Goal: Task Accomplishment & Management: Complete application form

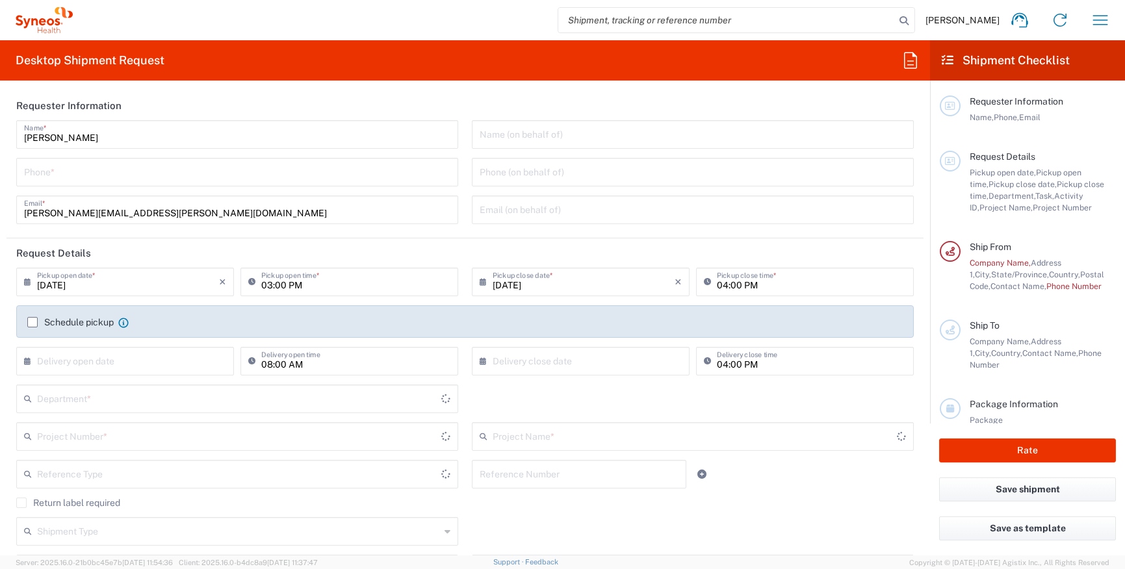
type input "Ohio"
type input "6177"
type input "United States"
type input "Syneos Health Communications-[GEOGRAPHIC_DATA] [GEOGRAPHIC_DATA]"
click at [129, 177] on input "tel" at bounding box center [237, 171] width 426 height 23
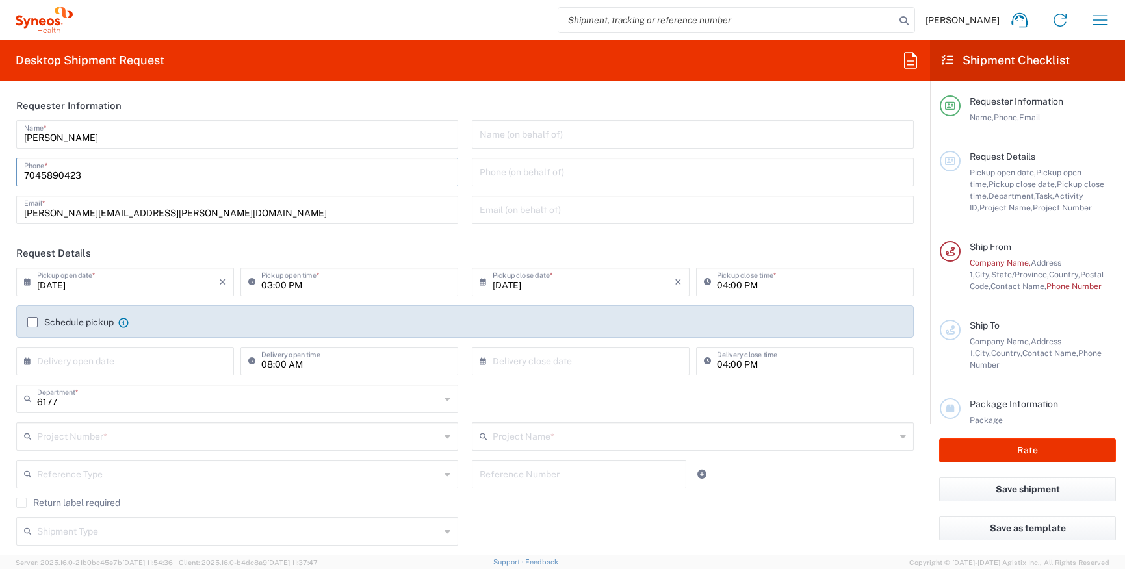
type input "7045890423"
click at [144, 278] on input "[DATE]" at bounding box center [128, 281] width 182 height 23
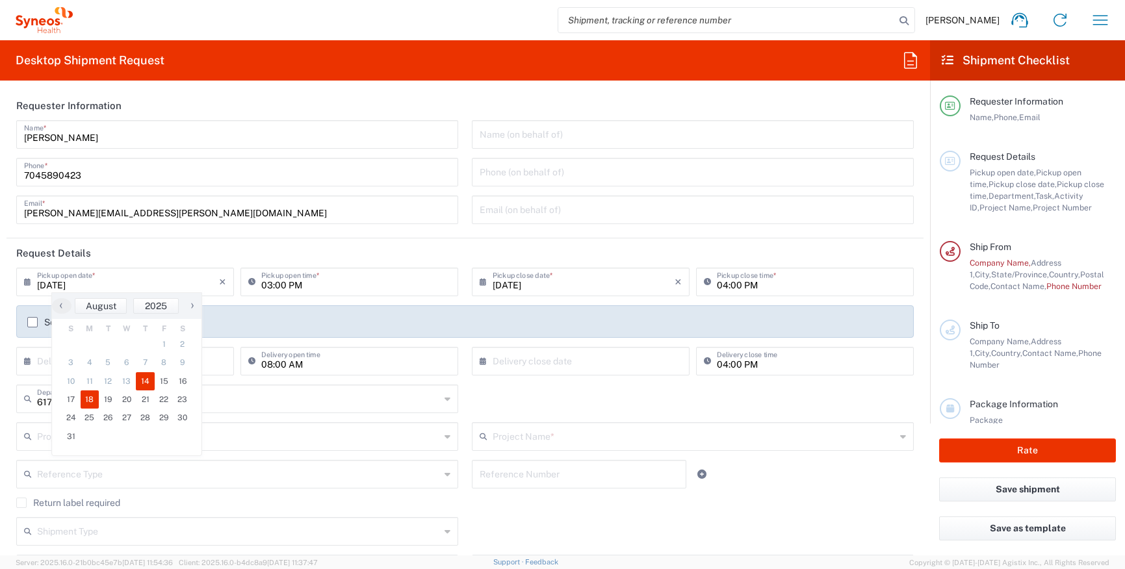
click at [84, 402] on span "18" at bounding box center [90, 399] width 19 height 18
type input "[DATE]"
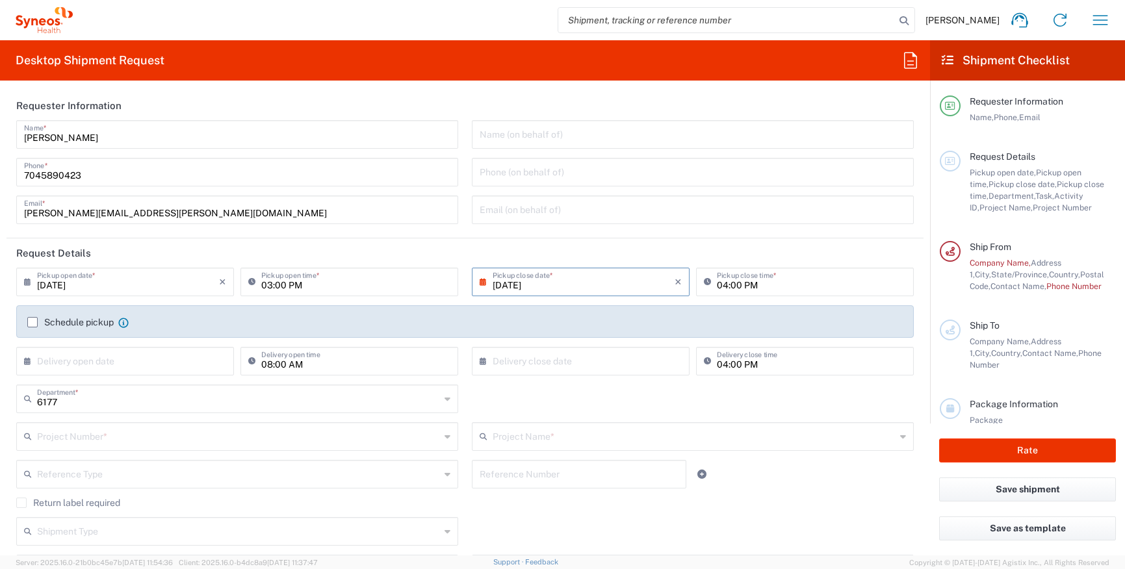
click at [299, 282] on input "03:00 PM" at bounding box center [355, 281] width 189 height 23
click at [330, 261] on header "Request Details" at bounding box center [464, 252] width 917 height 29
click at [404, 284] on input "03:00 PM" at bounding box center [355, 281] width 189 height 23
click at [405, 284] on input "03:00 PM" at bounding box center [355, 281] width 189 height 23
click at [169, 285] on input "[DATE]" at bounding box center [128, 281] width 182 height 23
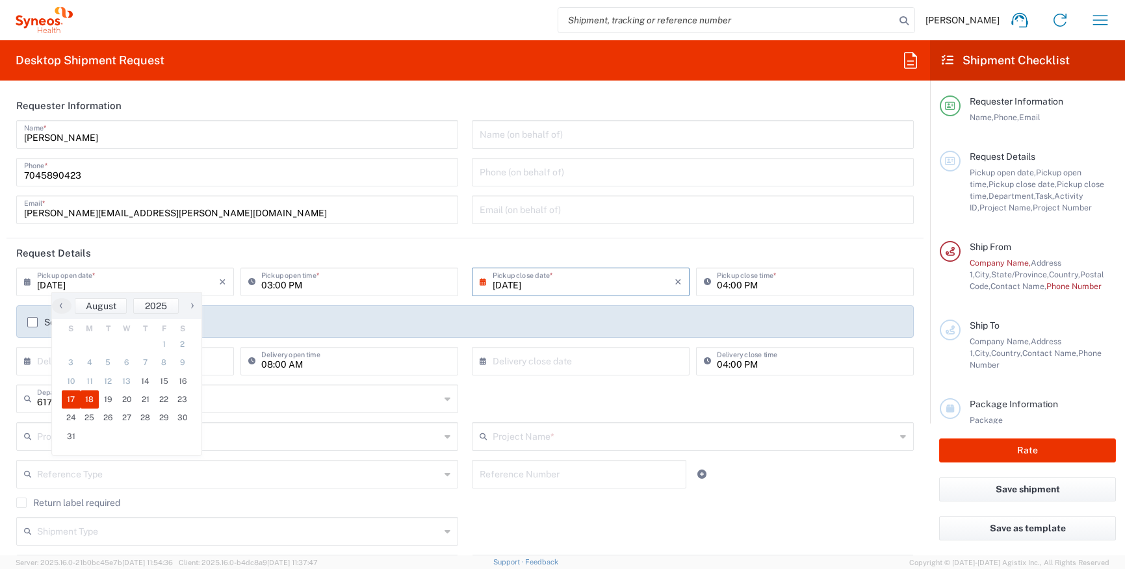
click at [73, 393] on span "17" at bounding box center [71, 399] width 19 height 18
type input "[DATE]"
click at [601, 292] on input "[DATE]" at bounding box center [584, 281] width 182 height 23
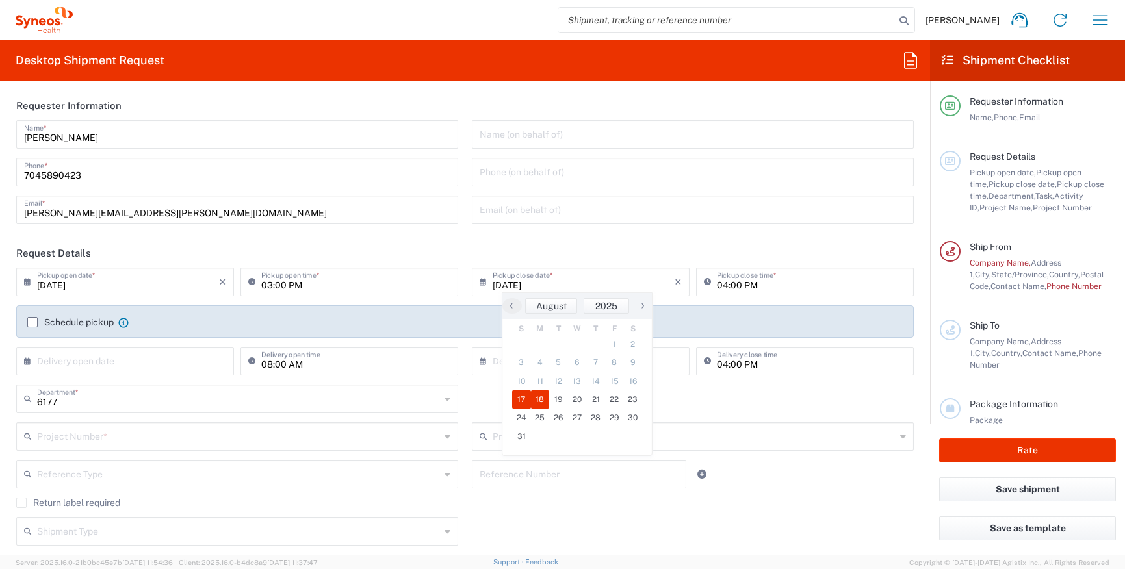
click at [544, 404] on span "18" at bounding box center [540, 399] width 19 height 18
type input "[DATE]"
click at [119, 366] on input "text" at bounding box center [128, 360] width 182 height 23
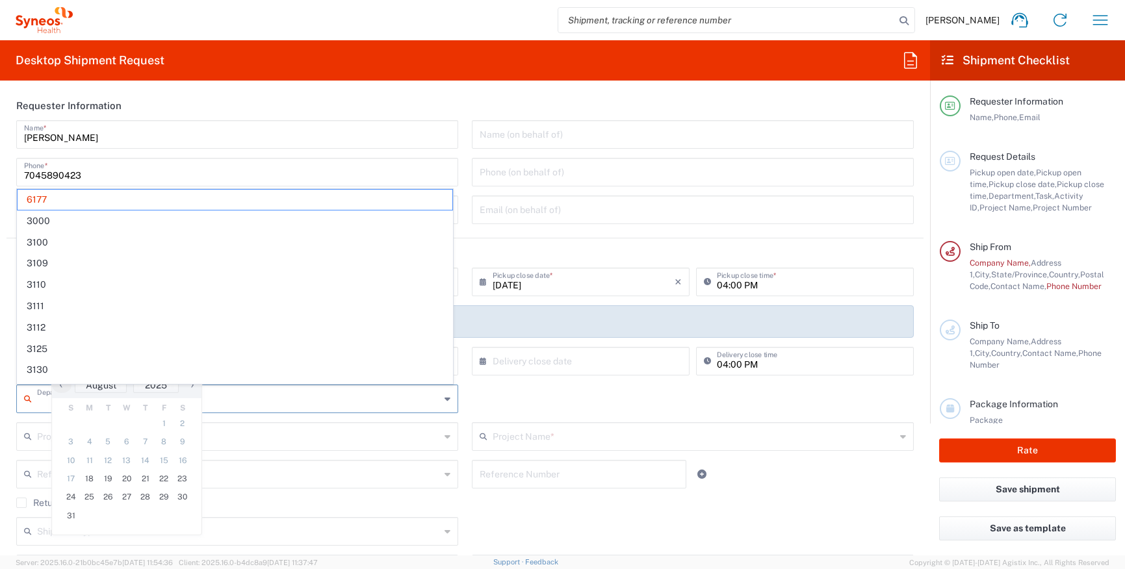
click at [288, 387] on input "text" at bounding box center [238, 398] width 403 height 23
click at [537, 259] on header "Request Details" at bounding box center [464, 252] width 917 height 29
type input "6177"
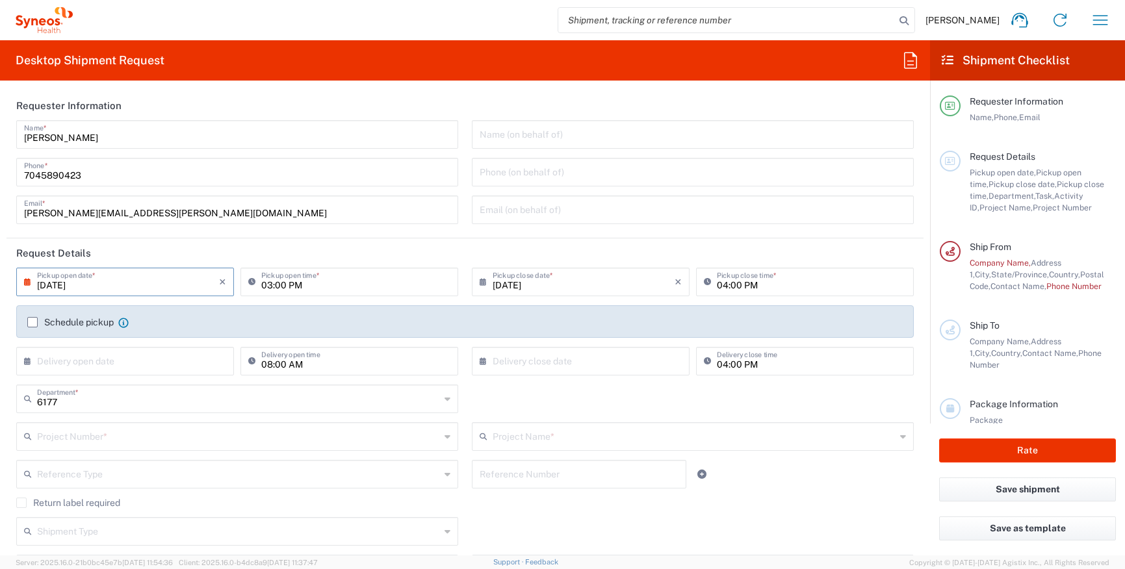
click at [444, 404] on icon at bounding box center [447, 399] width 6 height 21
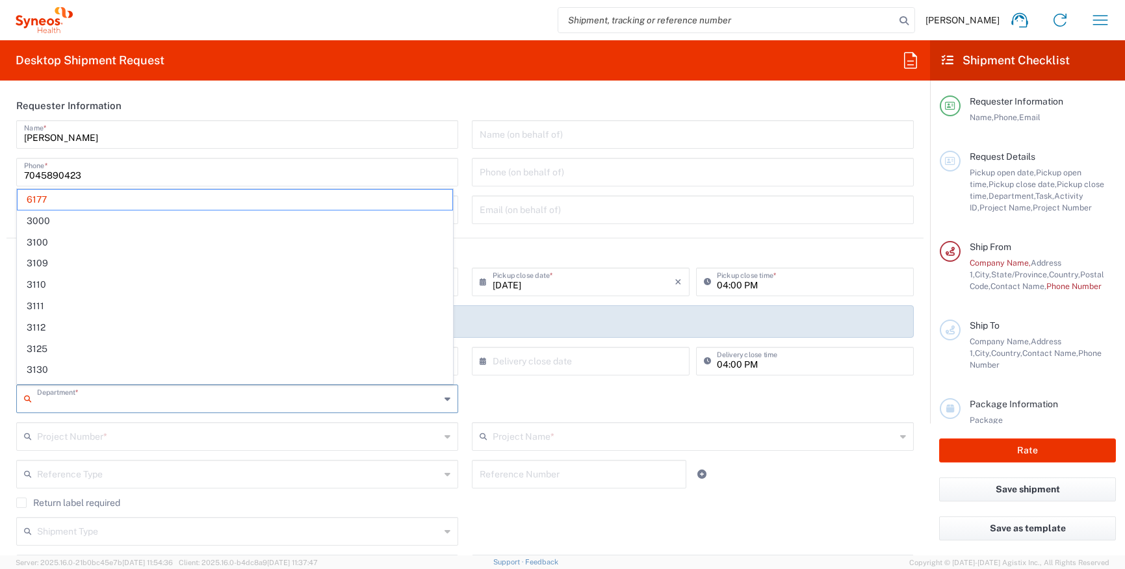
click at [444, 400] on icon at bounding box center [447, 399] width 6 height 21
click at [254, 439] on input "text" at bounding box center [238, 435] width 403 height 23
type input "6177"
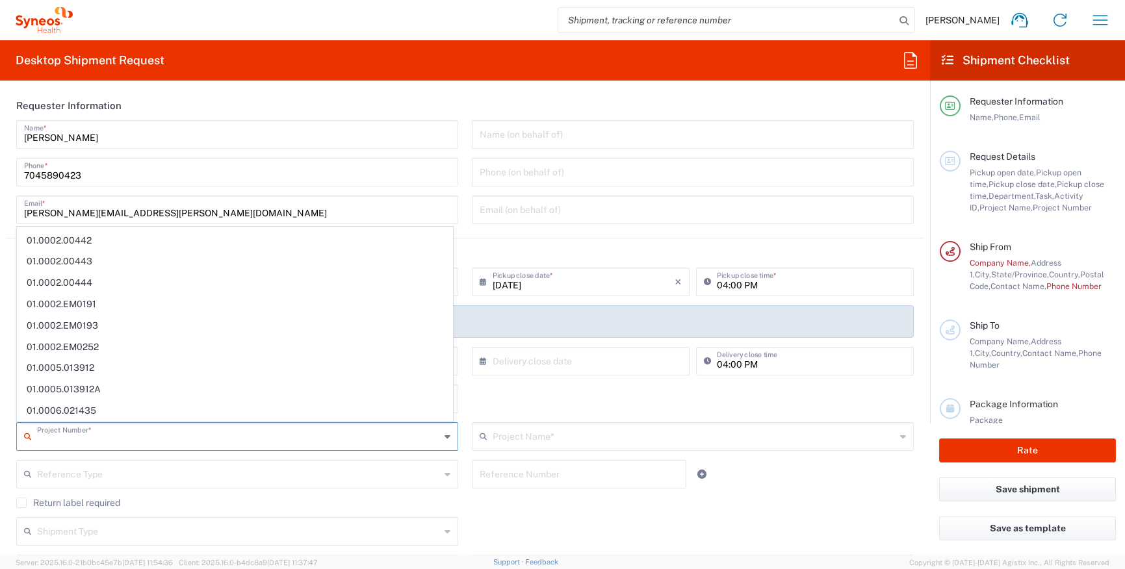
scroll to position [2345, 0]
click at [576, 394] on div "6177 Department * 6177 3000 3100 3109 3110 3111 3112 3125 3130 3135 3136 3150 3…" at bounding box center [465, 404] width 911 height 38
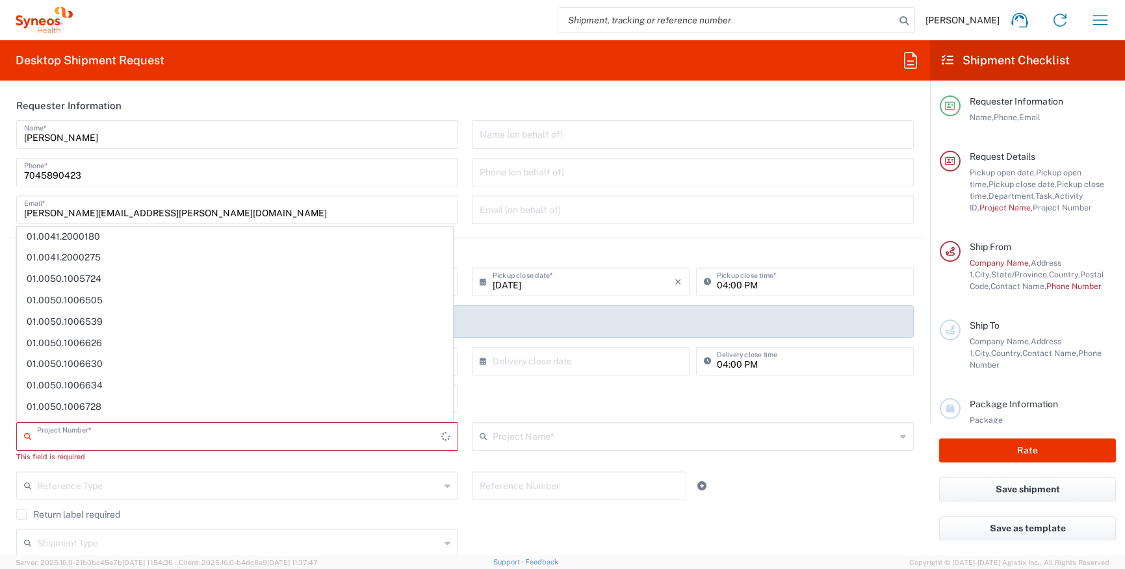
click at [108, 441] on input "text" at bounding box center [239, 435] width 404 height 23
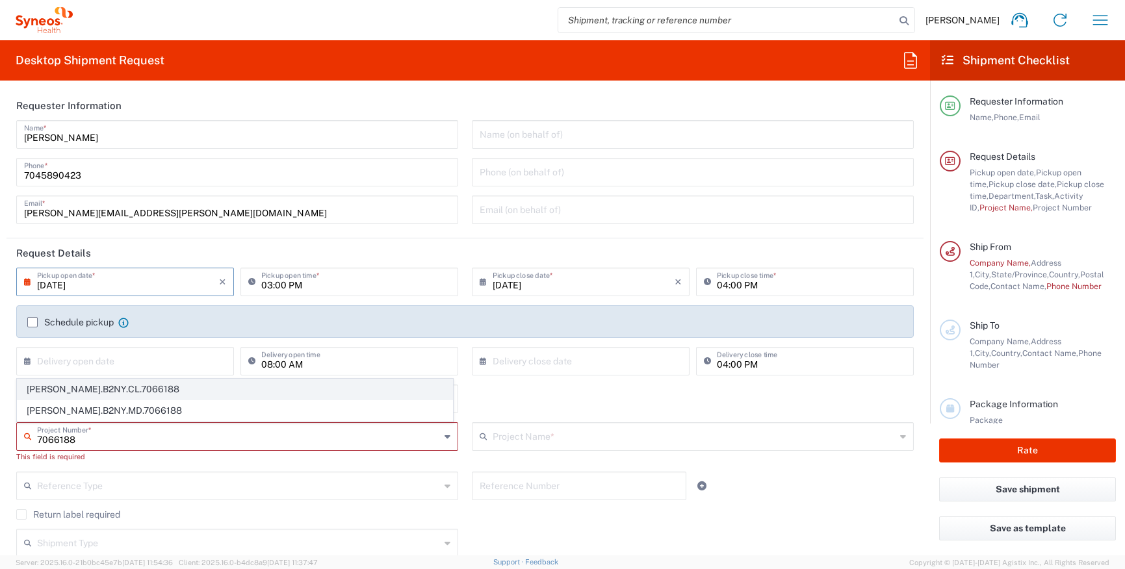
click at [112, 389] on span "[PERSON_NAME].B2NY.CL.7066188" at bounding box center [235, 389] width 435 height 20
type input "[PERSON_NAME].B2NY.CL.7066188"
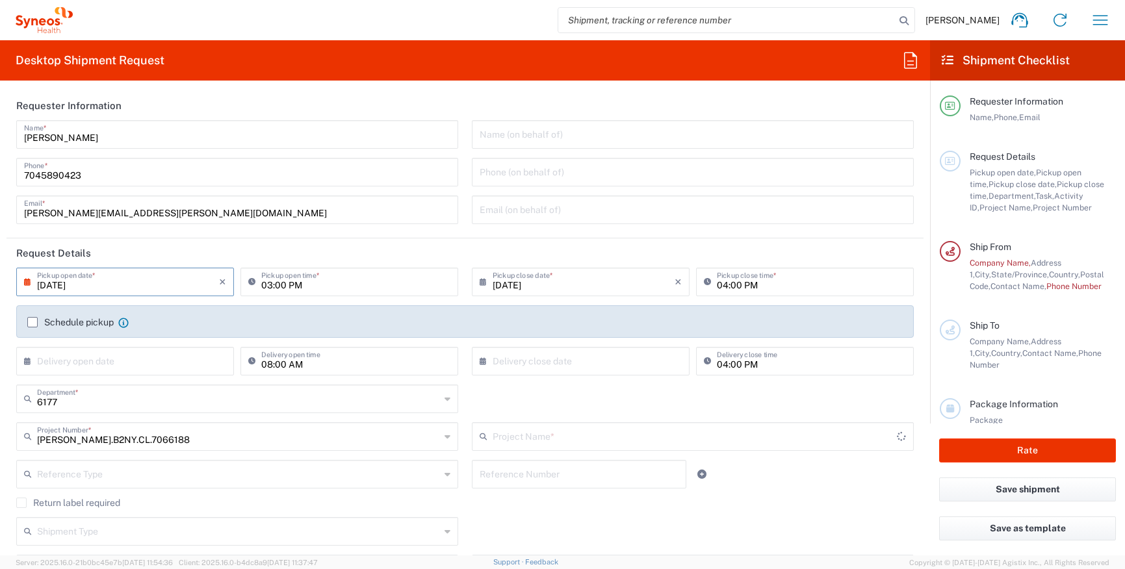
type input "BridgeBio.BRIATTR.24.7066188"
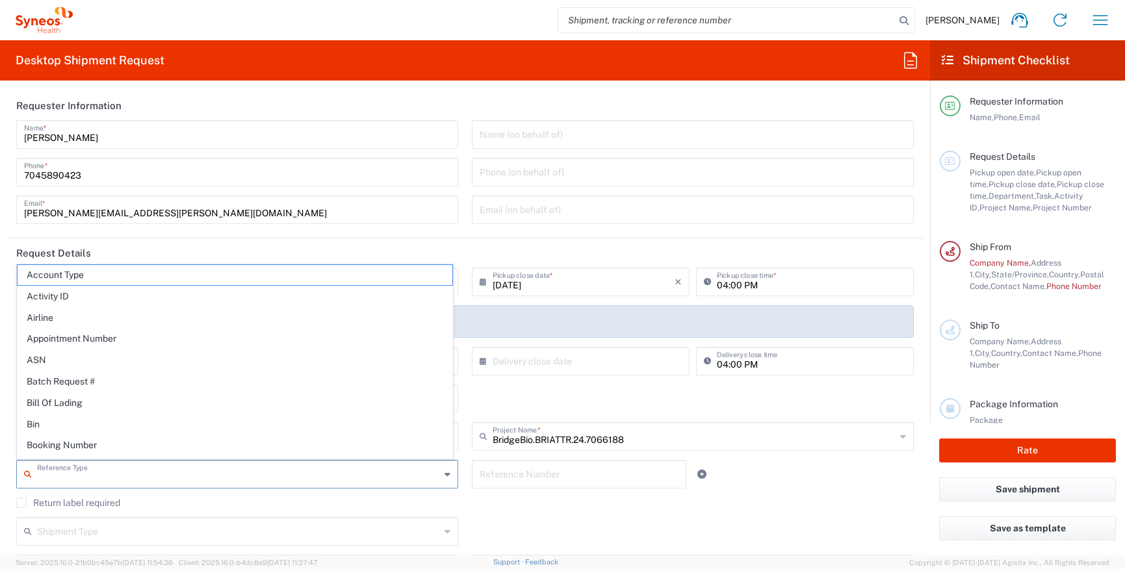
click at [303, 476] on input "text" at bounding box center [238, 473] width 403 height 23
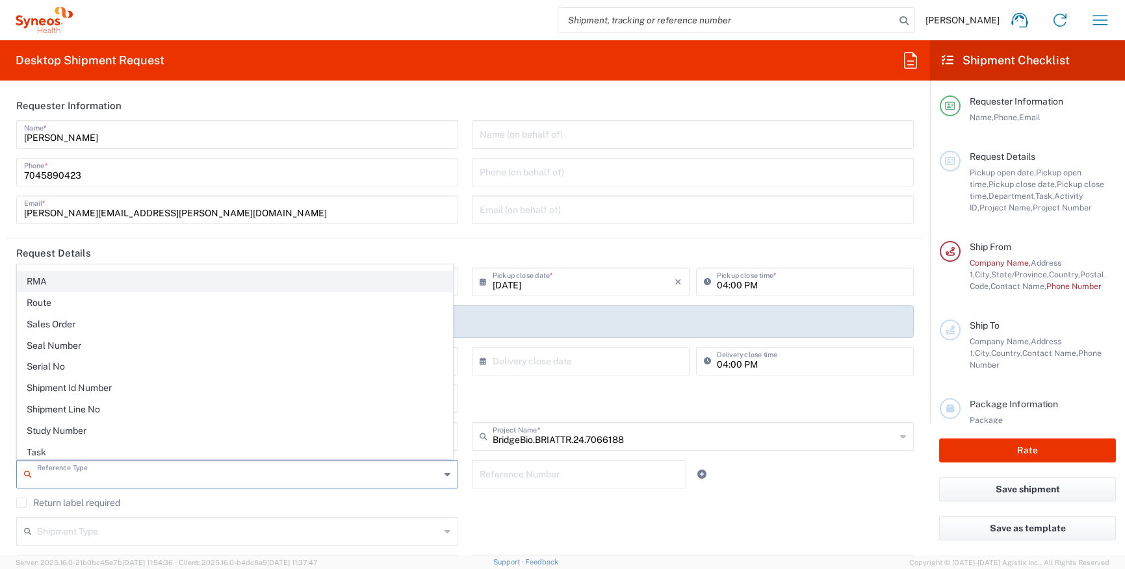
scroll to position [1020, 0]
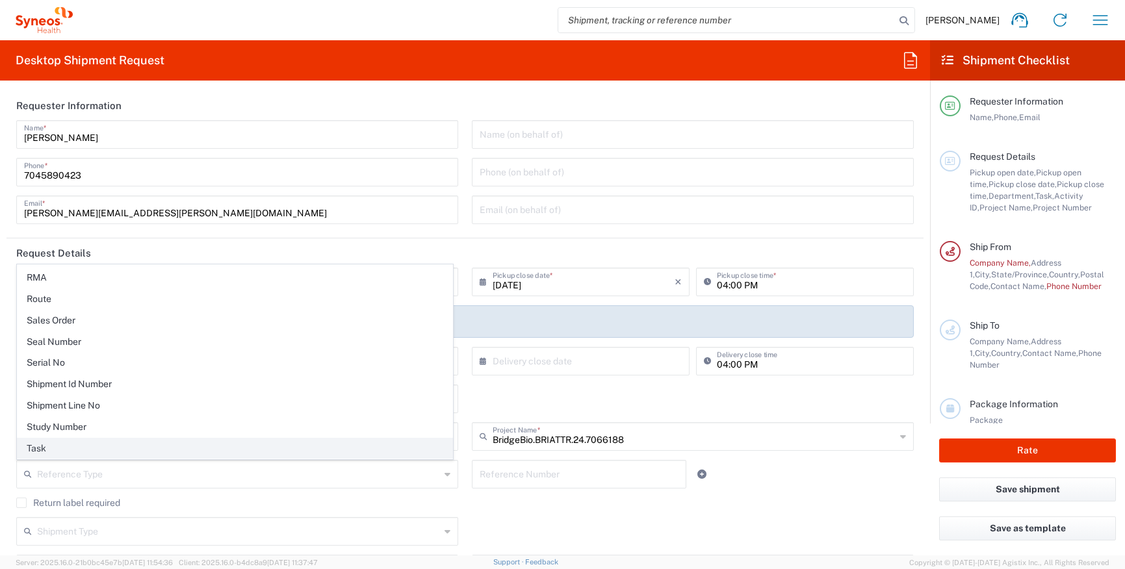
click at [180, 443] on span "Task" at bounding box center [235, 449] width 435 height 20
type input "Task"
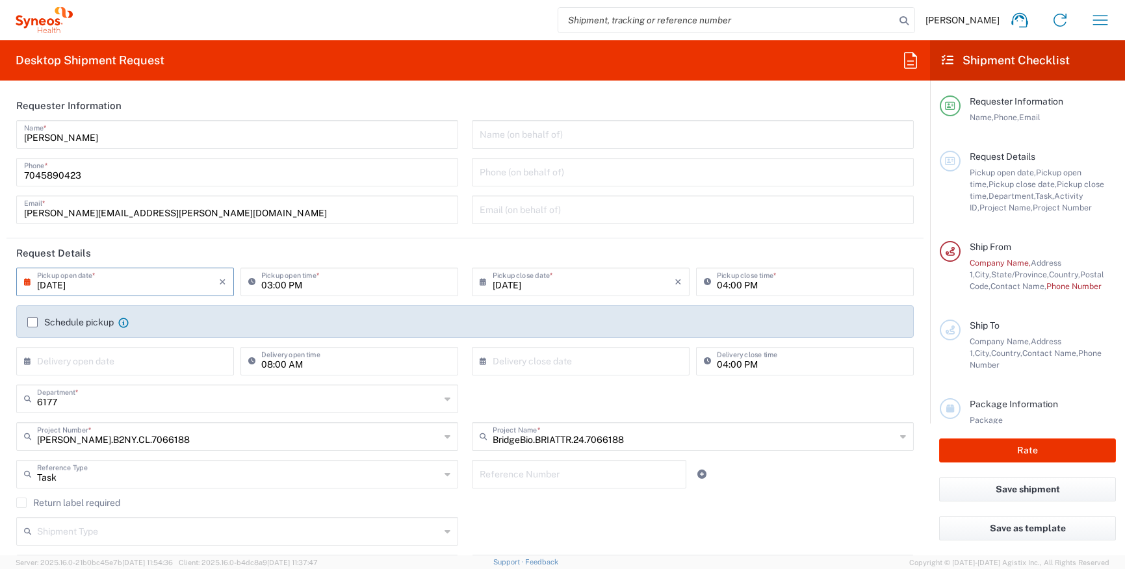
click at [496, 477] on input "text" at bounding box center [579, 473] width 199 height 23
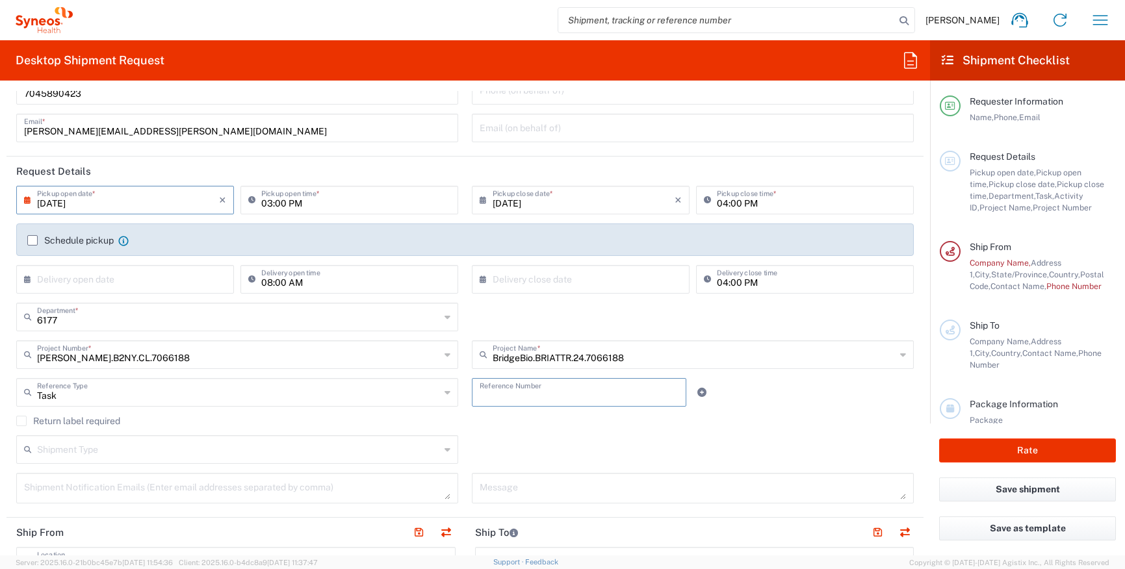
scroll to position [83, 0]
click at [618, 465] on div "Shipment Type Batch Regular" at bounding box center [465, 453] width 911 height 38
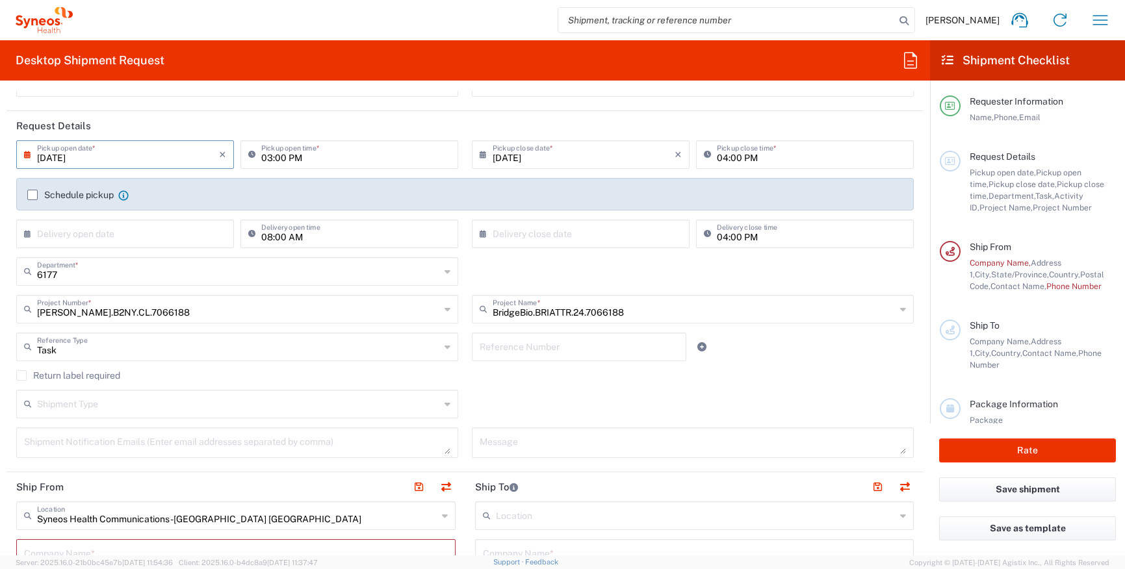
scroll to position [231, 0]
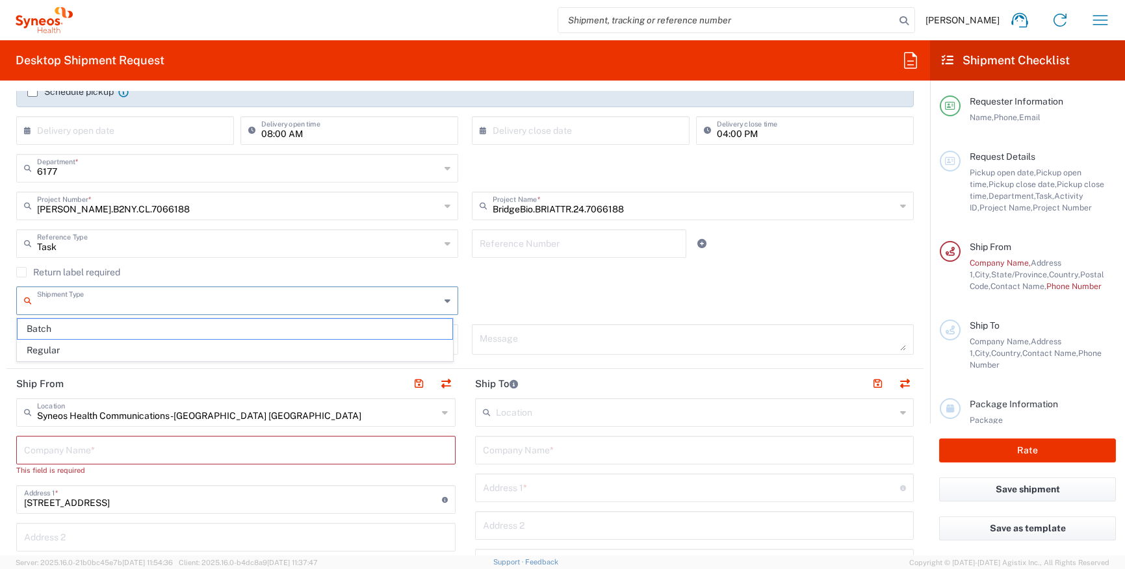
click at [411, 300] on input "text" at bounding box center [238, 299] width 403 height 23
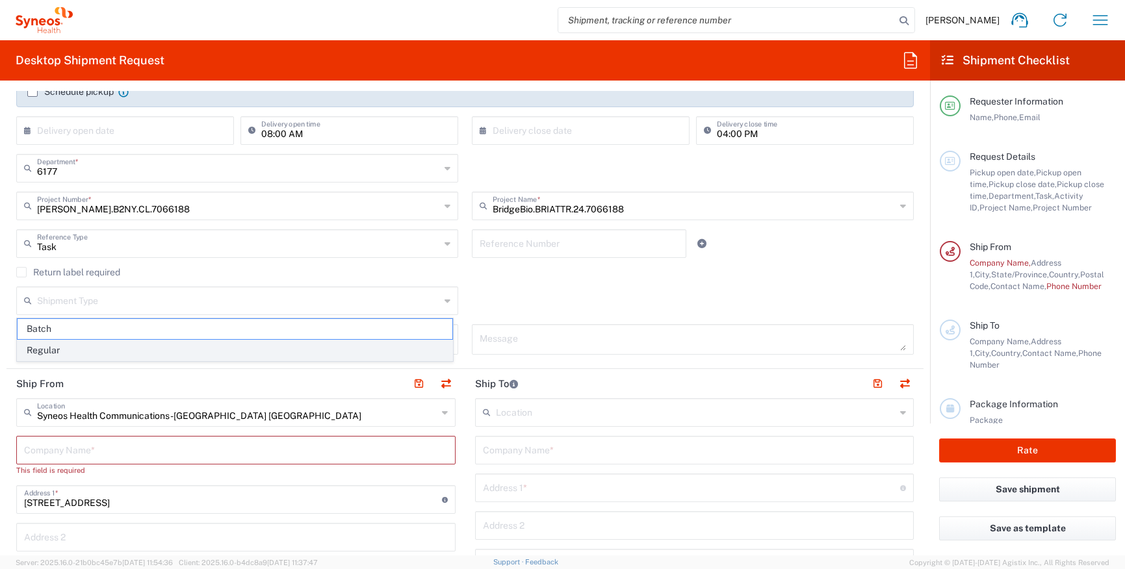
click at [313, 350] on span "Regular" at bounding box center [235, 350] width 435 height 20
type input "Regular"
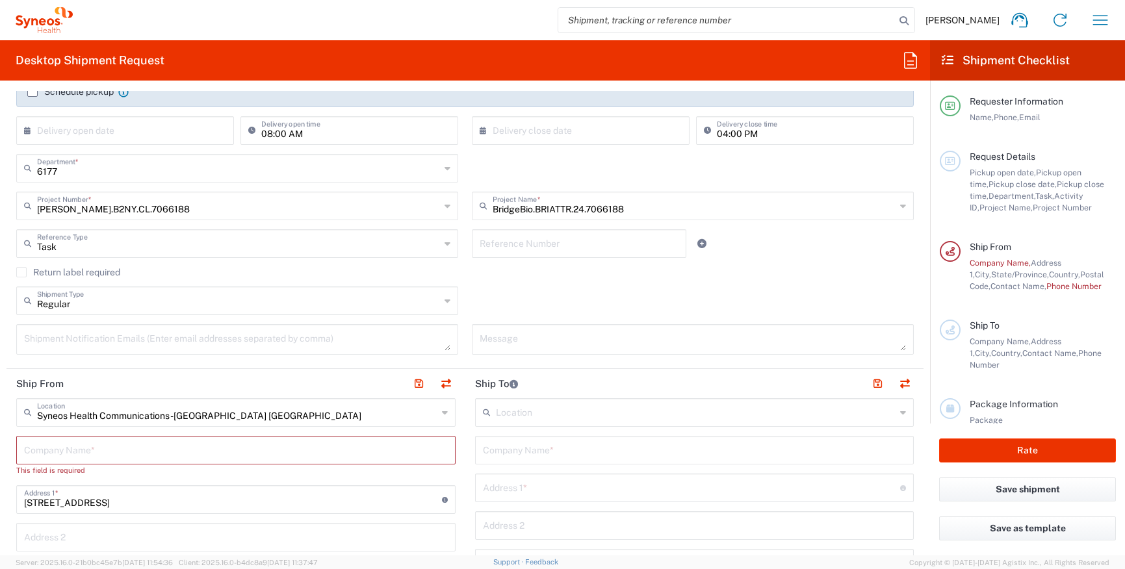
click at [316, 344] on textarea at bounding box center [237, 339] width 426 height 23
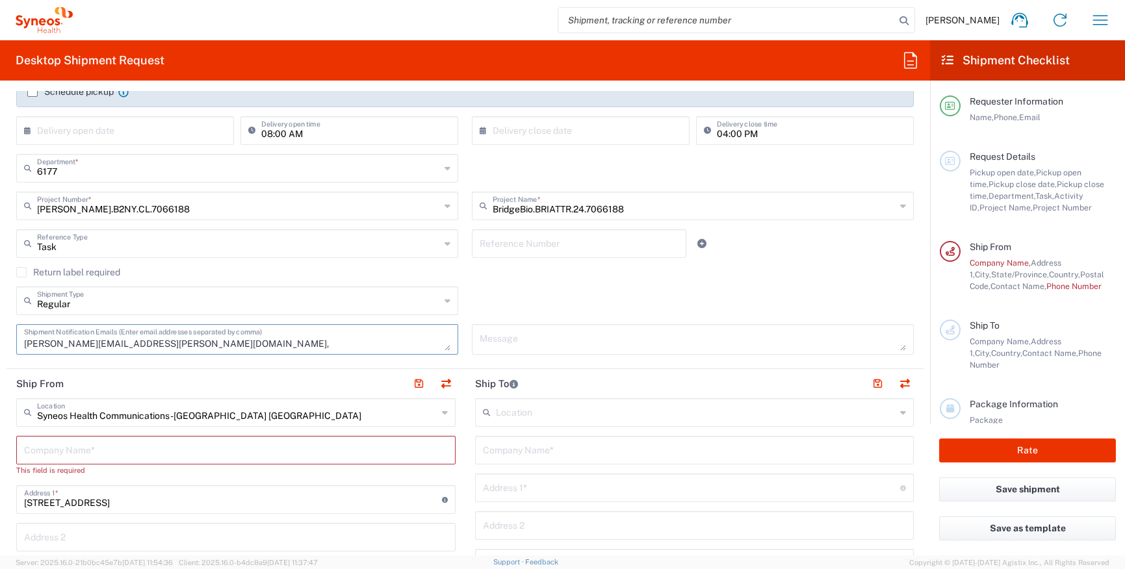
type textarea "sarah.ceron@syneoshealth.com,"
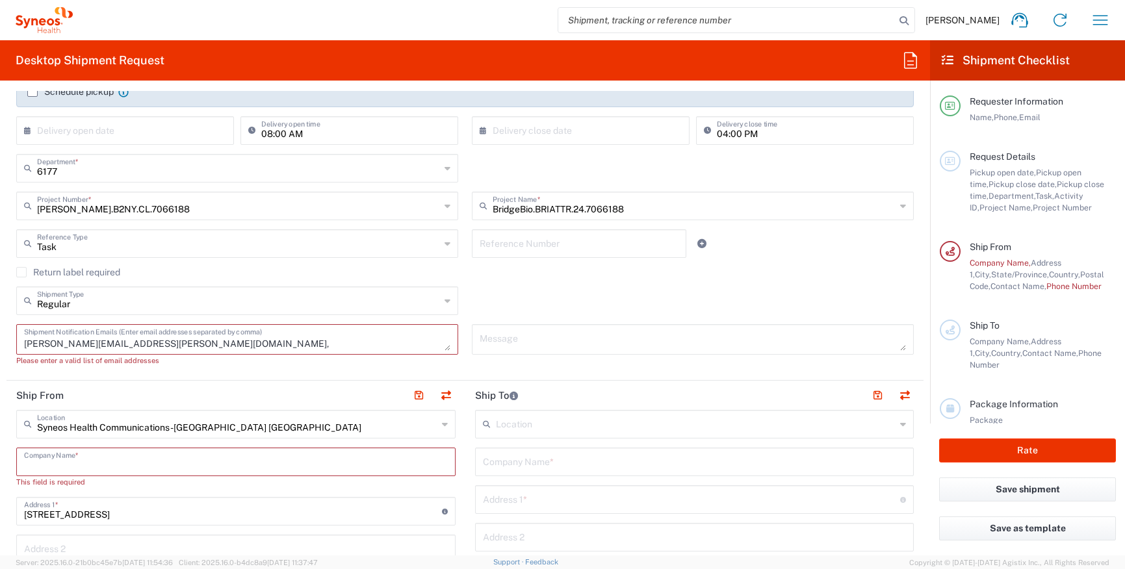
click at [154, 423] on input "text" at bounding box center [237, 423] width 400 height 23
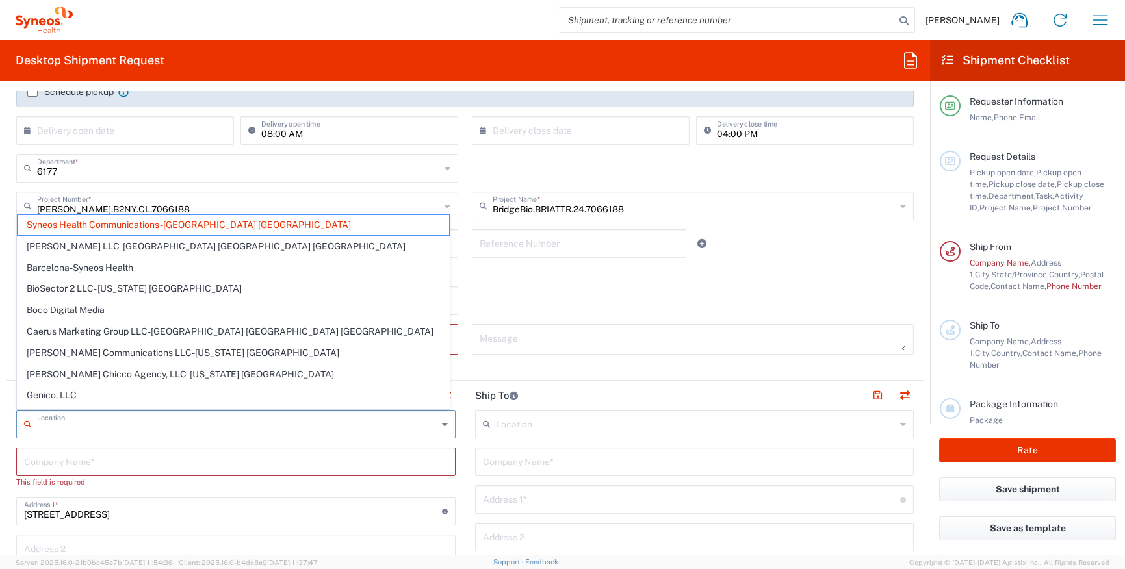
click at [154, 423] on input "text" at bounding box center [237, 423] width 400 height 23
click at [133, 225] on span "Syneos Health Communications-[GEOGRAPHIC_DATA] [GEOGRAPHIC_DATA]" at bounding box center [233, 225] width 431 height 20
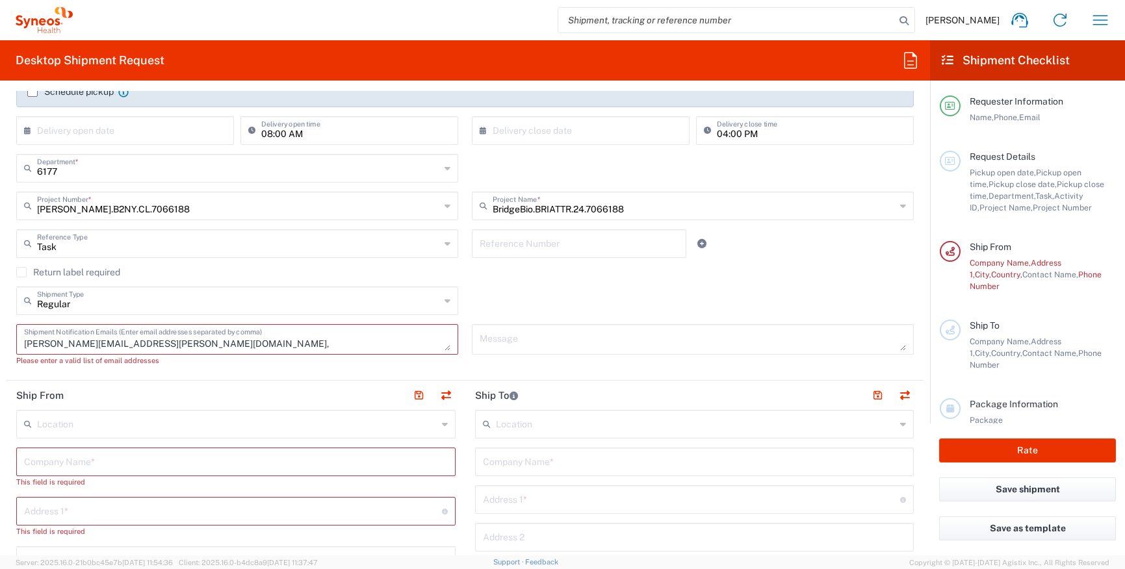
click at [97, 467] on input "text" at bounding box center [236, 461] width 424 height 23
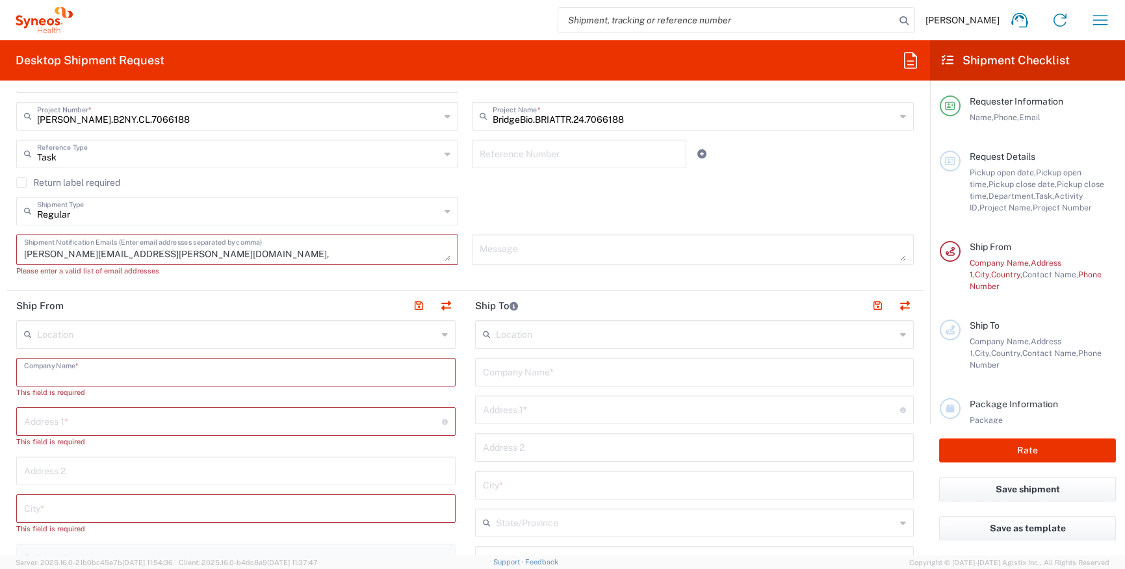
scroll to position [338, 0]
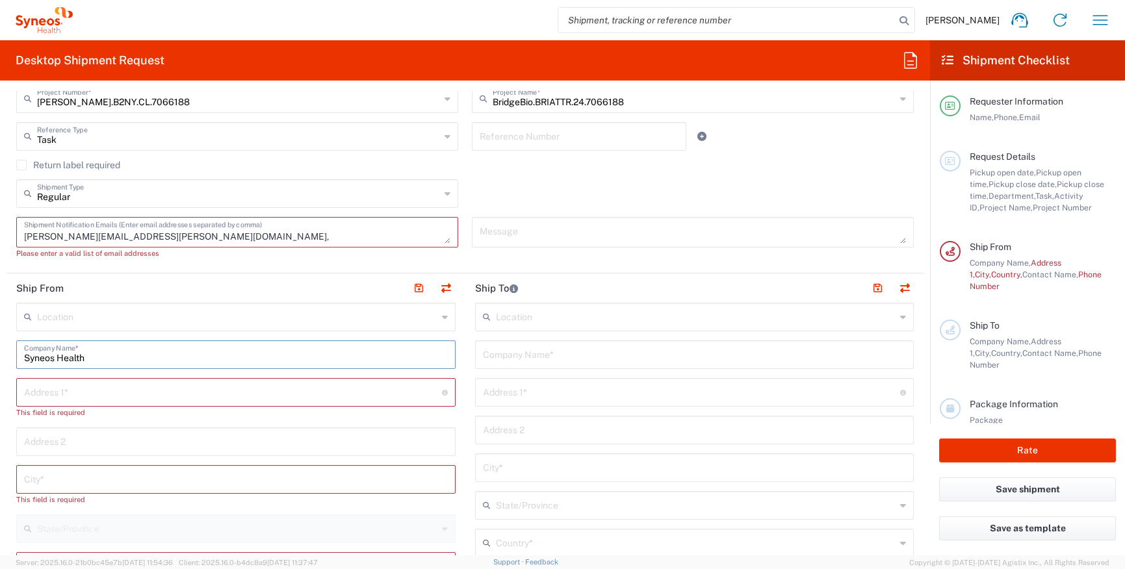
type input "Syneos Health"
click at [442, 315] on icon at bounding box center [445, 317] width 6 height 21
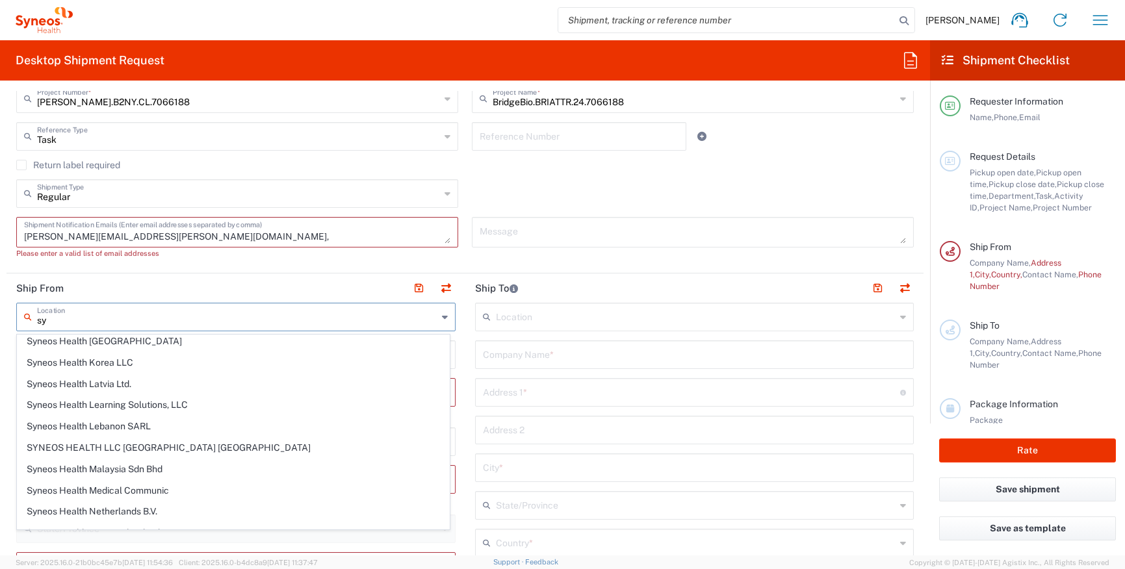
scroll to position [1242, 0]
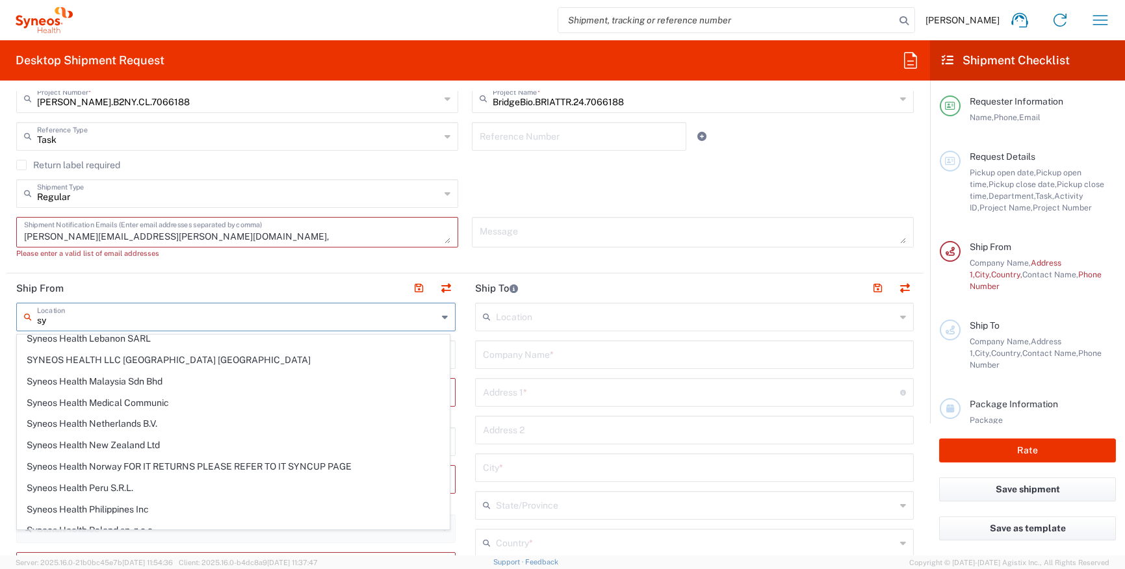
type input "sy"
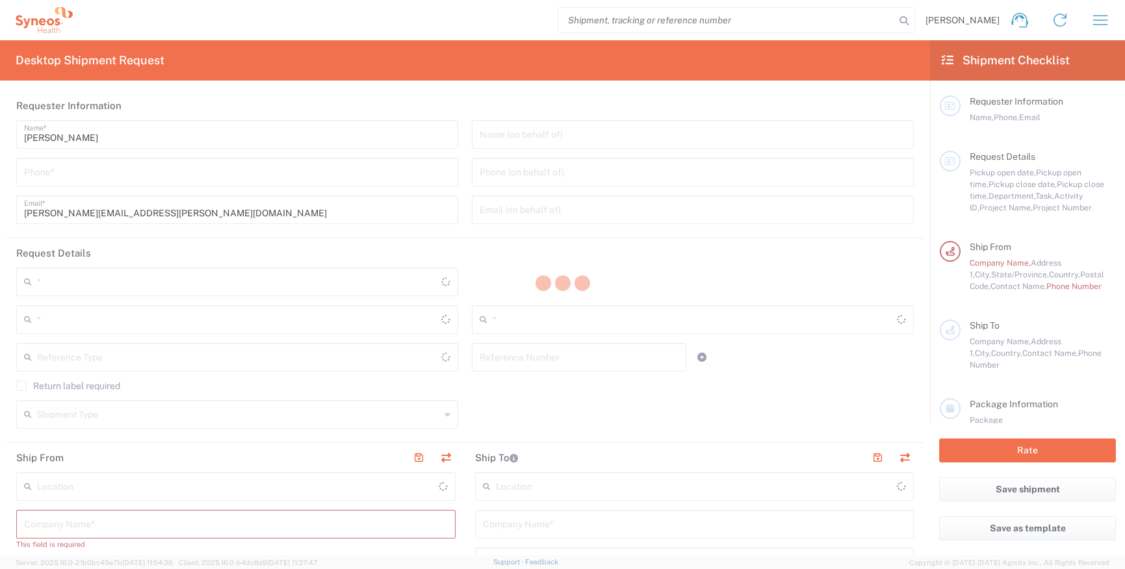
type input "[US_STATE]"
type input "[GEOGRAPHIC_DATA]"
type input "6177"
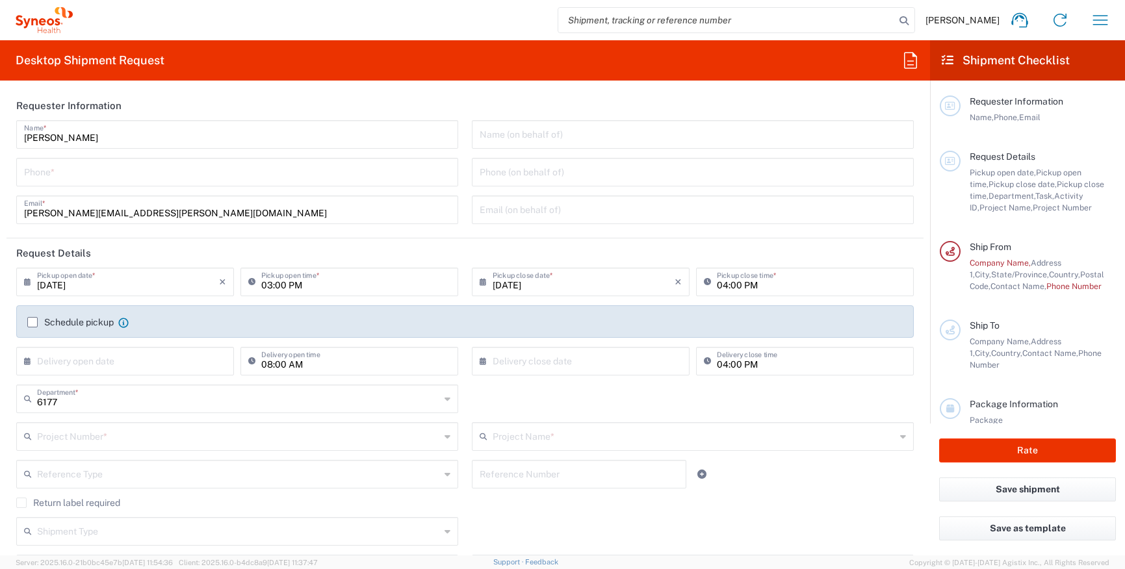
type input "Syneos Health Communications-[GEOGRAPHIC_DATA] [GEOGRAPHIC_DATA]"
click at [226, 160] on input "tel" at bounding box center [237, 171] width 426 height 23
type input "7045890423"
click at [240, 214] on input "[PERSON_NAME][EMAIL_ADDRESS][PERSON_NAME][DOMAIN_NAME]" at bounding box center [237, 209] width 426 height 23
click at [192, 286] on input "[DATE]" at bounding box center [128, 281] width 182 height 23
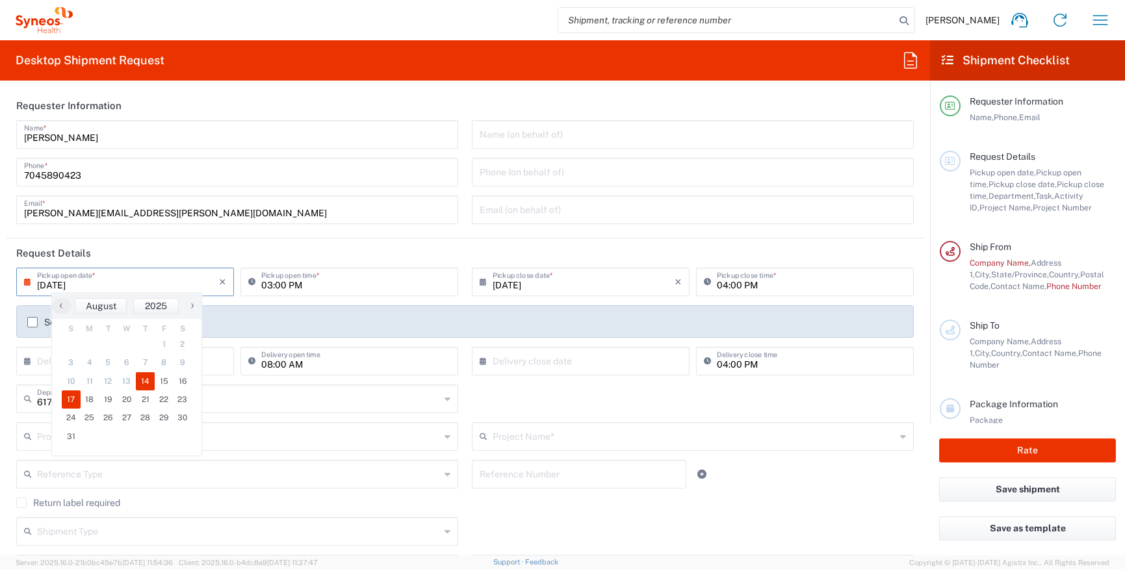
click at [75, 401] on span "17" at bounding box center [71, 399] width 19 height 18
type input "[DATE]"
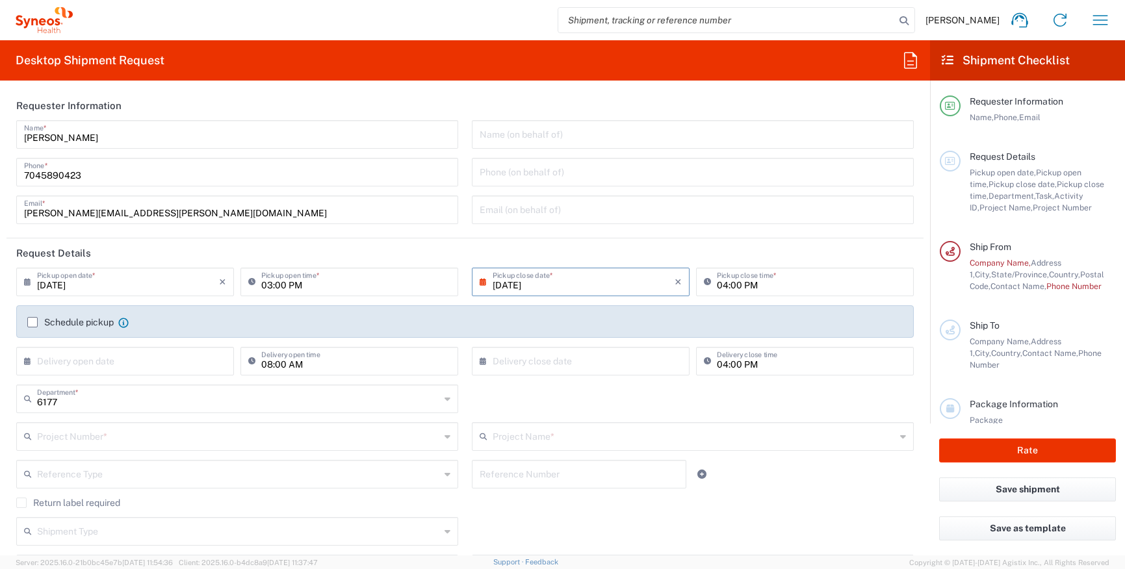
click at [579, 285] on input "[DATE]" at bounding box center [584, 281] width 182 height 23
click at [537, 401] on span "18" at bounding box center [540, 399] width 19 height 18
type input "[DATE]"
click at [84, 424] on input "text" at bounding box center [238, 435] width 403 height 23
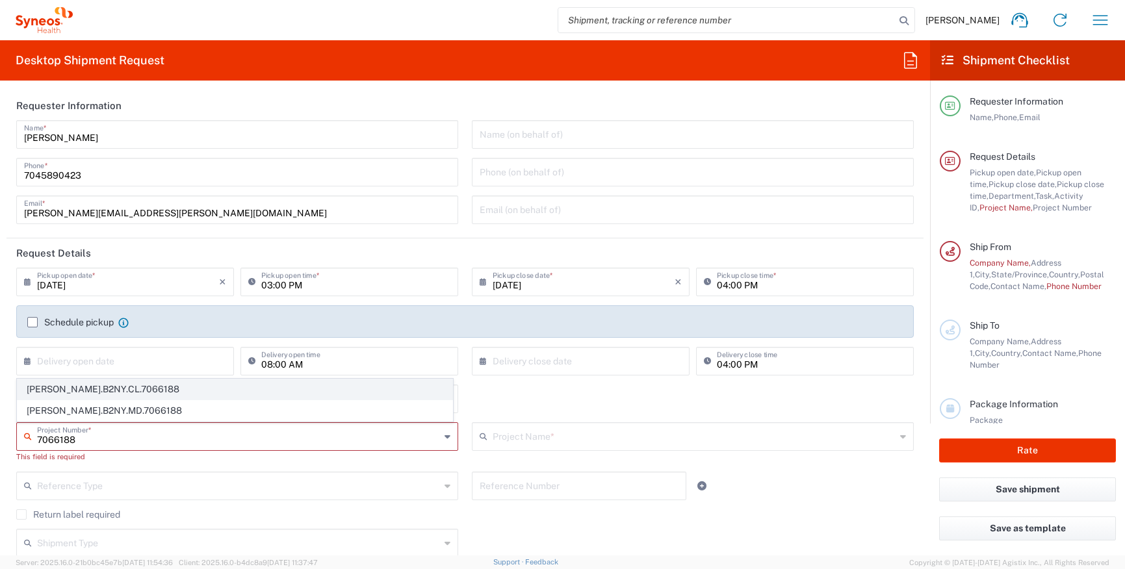
click at [97, 390] on span "[PERSON_NAME].B2NY.CL.7066188" at bounding box center [235, 389] width 435 height 20
type input "[PERSON_NAME].B2NY.CL.7066188"
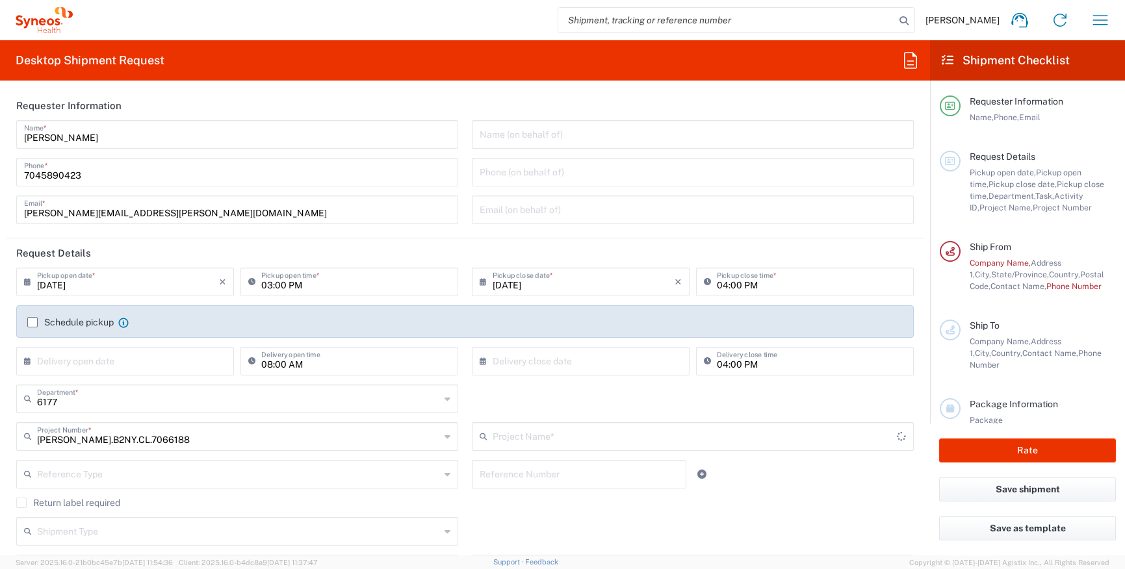
type input "BridgeBio.BRIATTR.24.7066188"
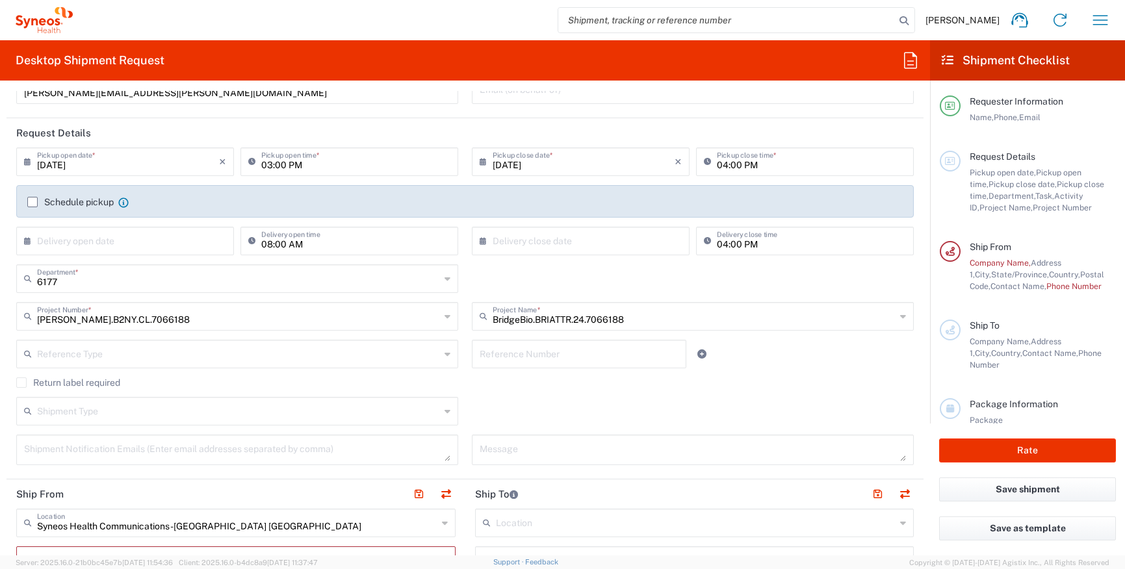
scroll to position [194, 0]
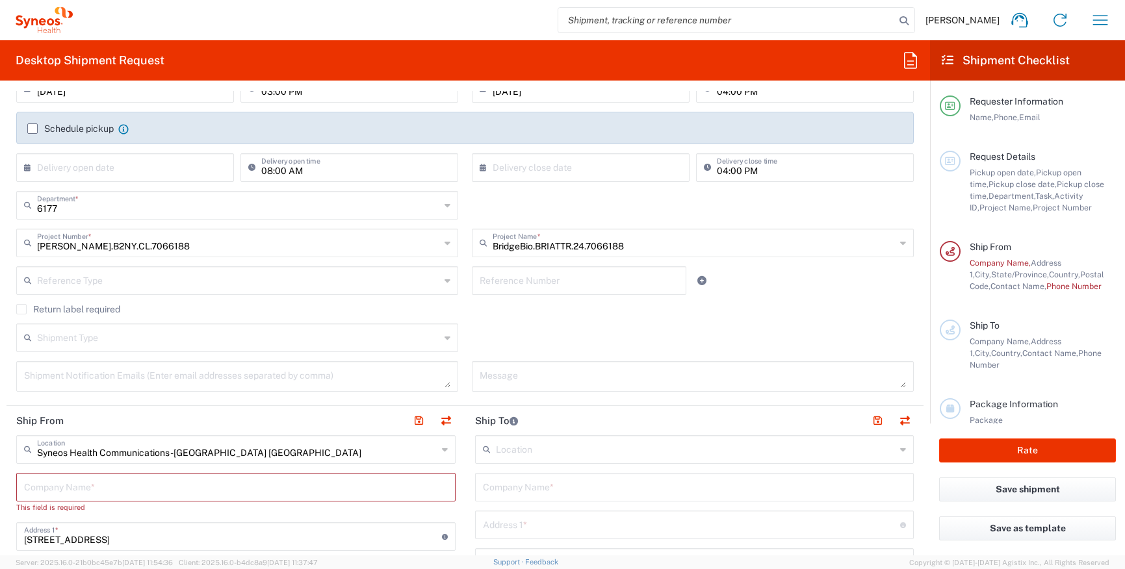
click at [444, 340] on icon at bounding box center [447, 337] width 6 height 21
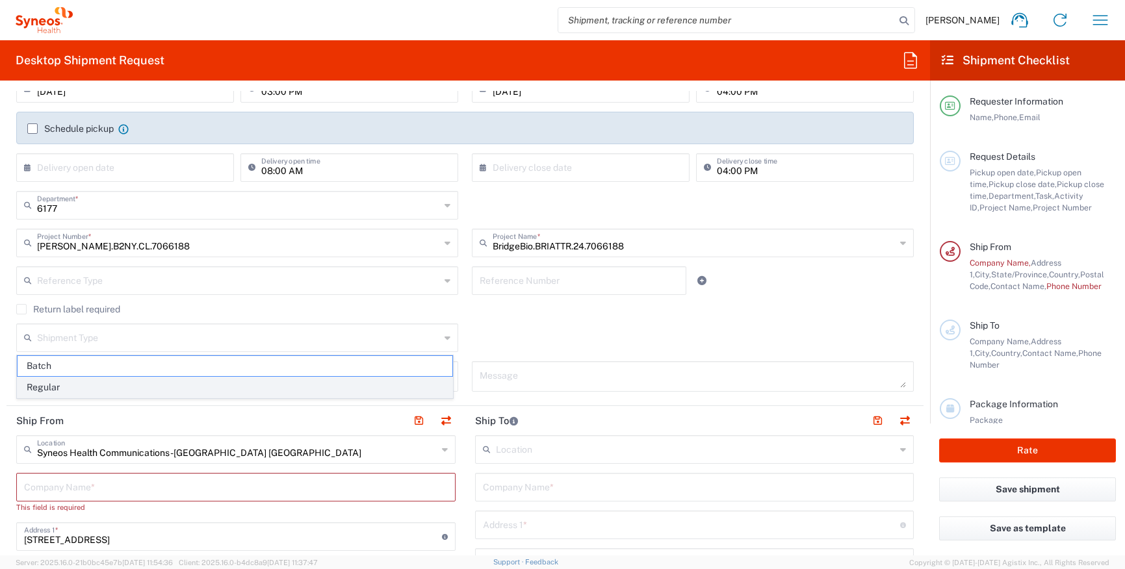
click at [416, 381] on span "Regular" at bounding box center [235, 388] width 435 height 20
type input "Regular"
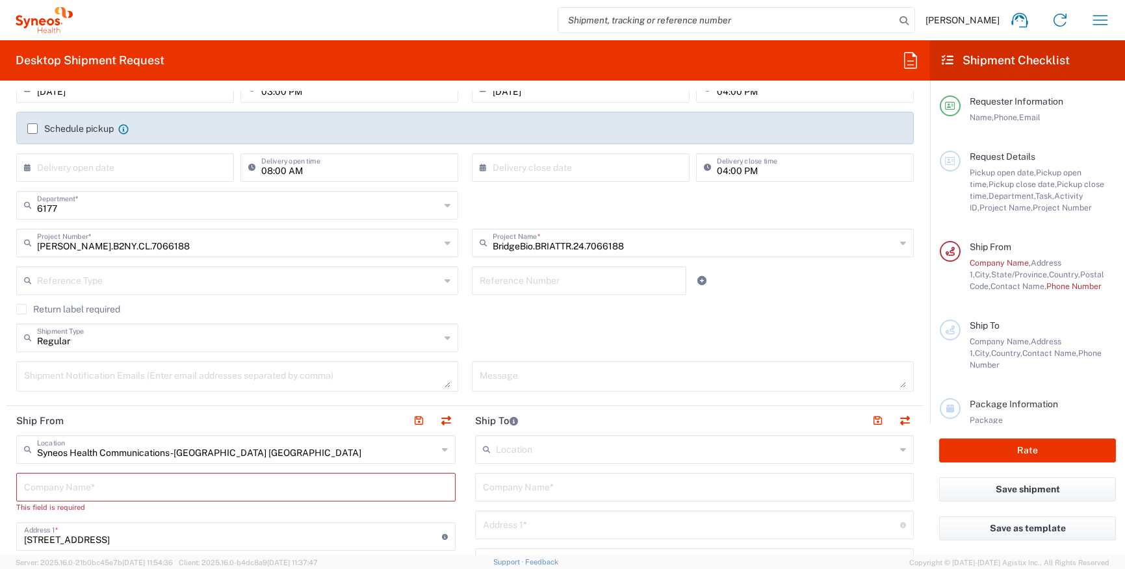
click at [442, 452] on div "Syneos Health Communications-[GEOGRAPHIC_DATA] [GEOGRAPHIC_DATA] Location" at bounding box center [235, 449] width 439 height 29
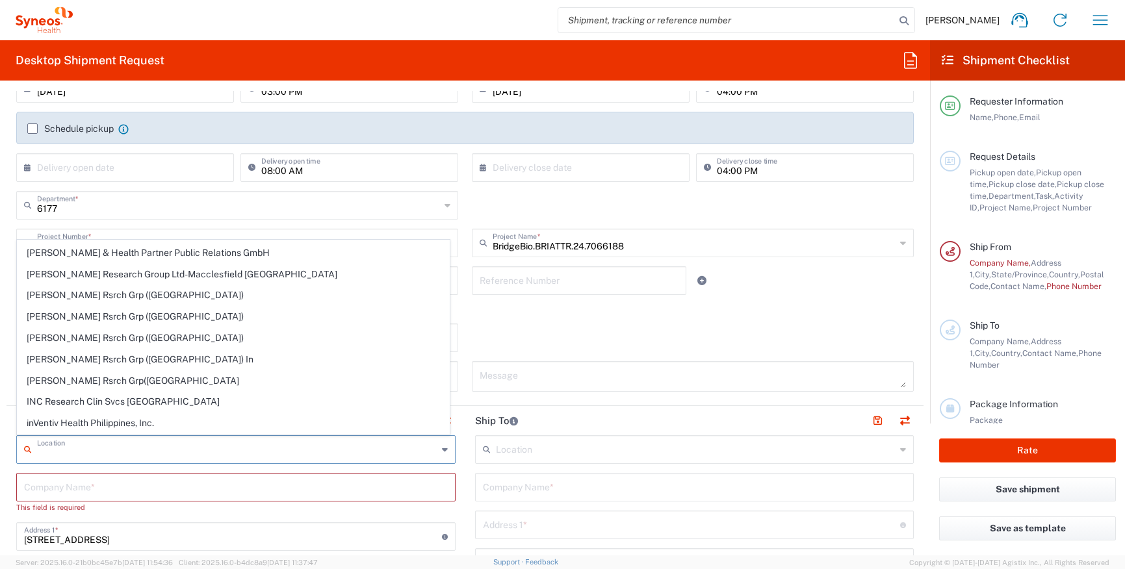
scroll to position [0, 0]
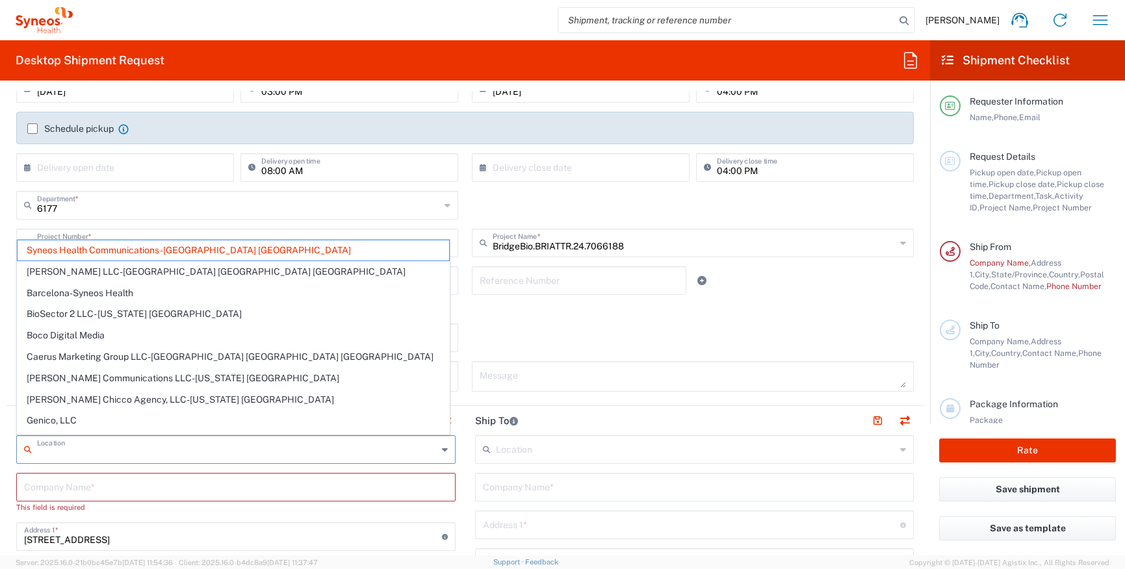
click at [228, 250] on span "Syneos Health Communications-[GEOGRAPHIC_DATA] [GEOGRAPHIC_DATA]" at bounding box center [233, 250] width 431 height 20
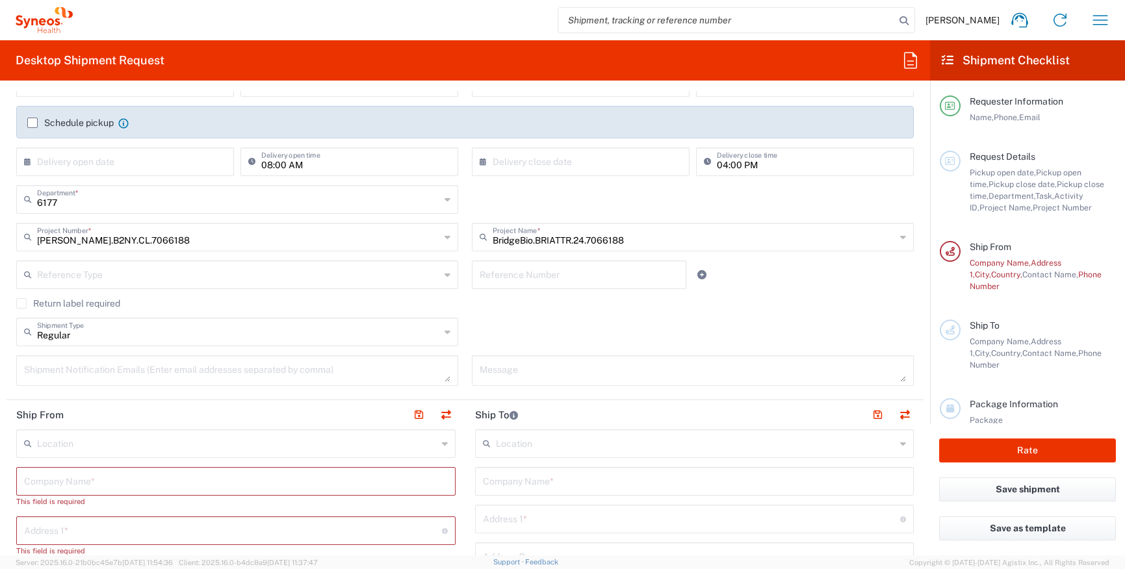
scroll to position [216, 0]
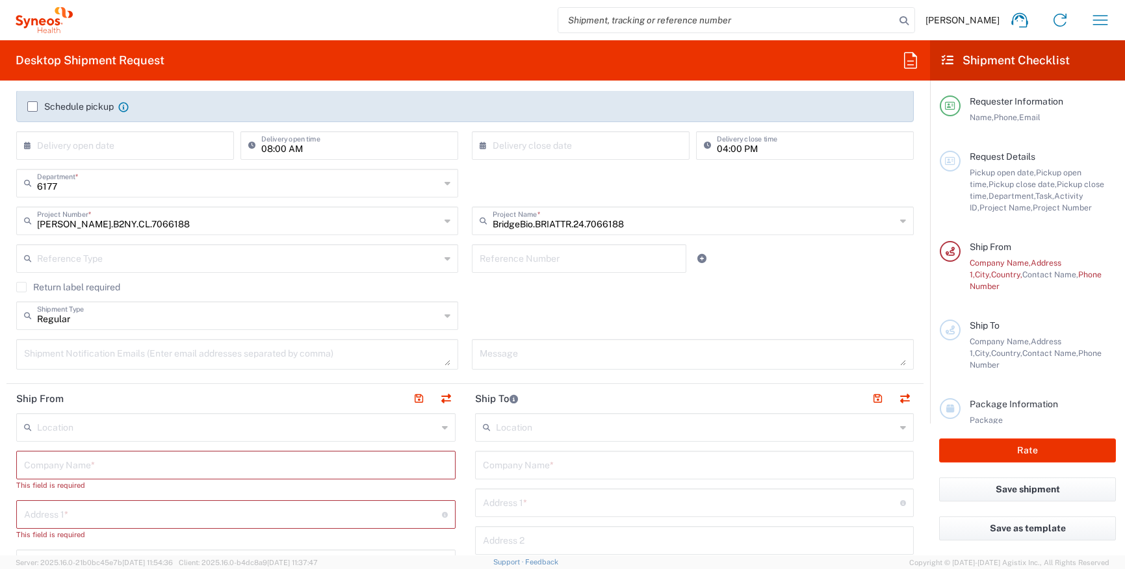
click at [177, 470] on input "text" at bounding box center [236, 464] width 424 height 23
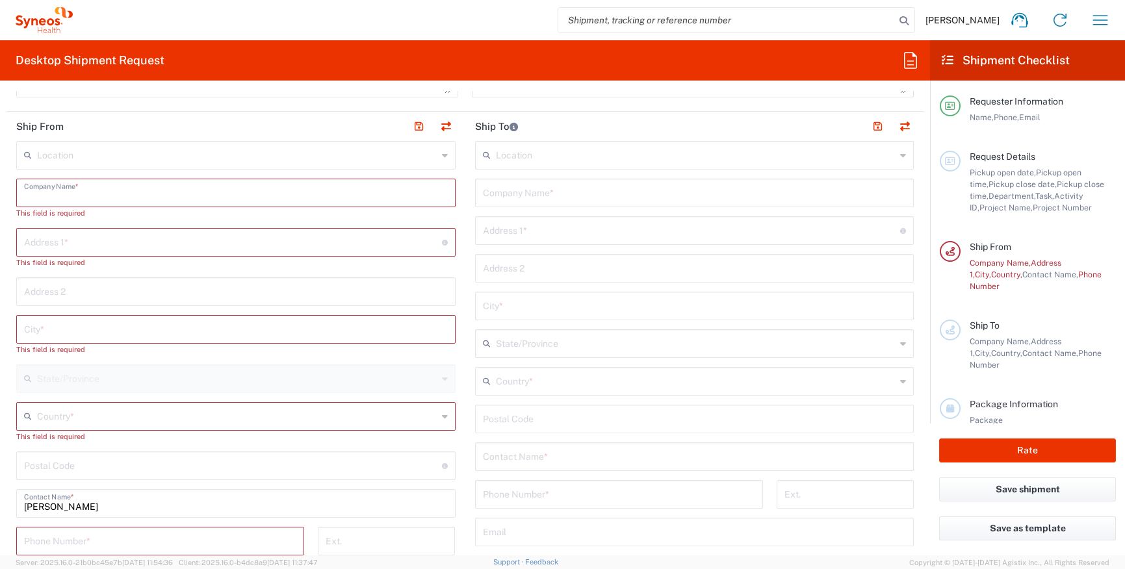
scroll to position [463, 0]
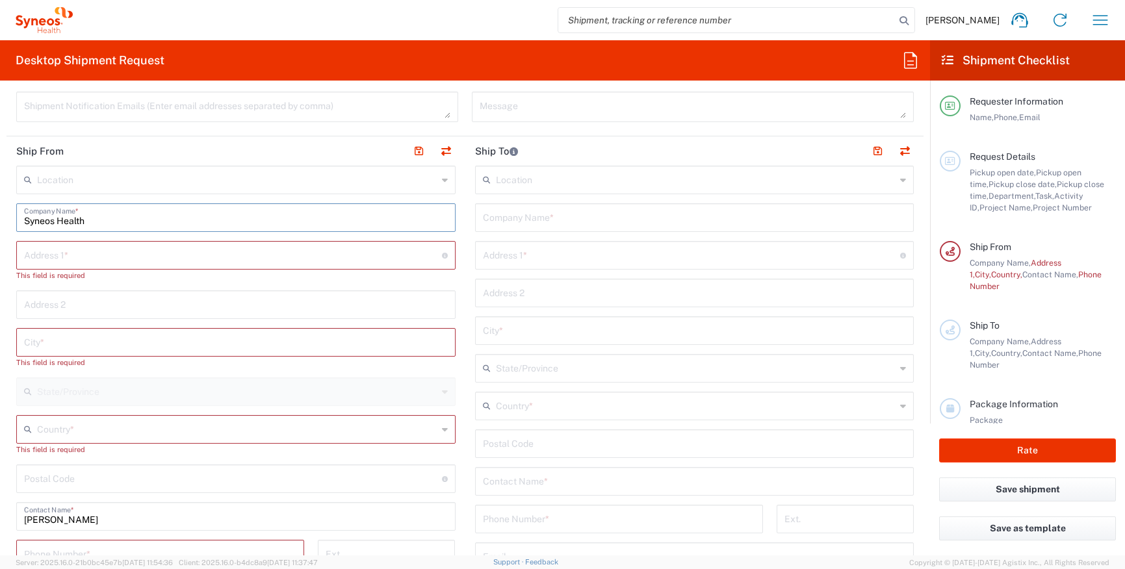
type input "Syneos Health"
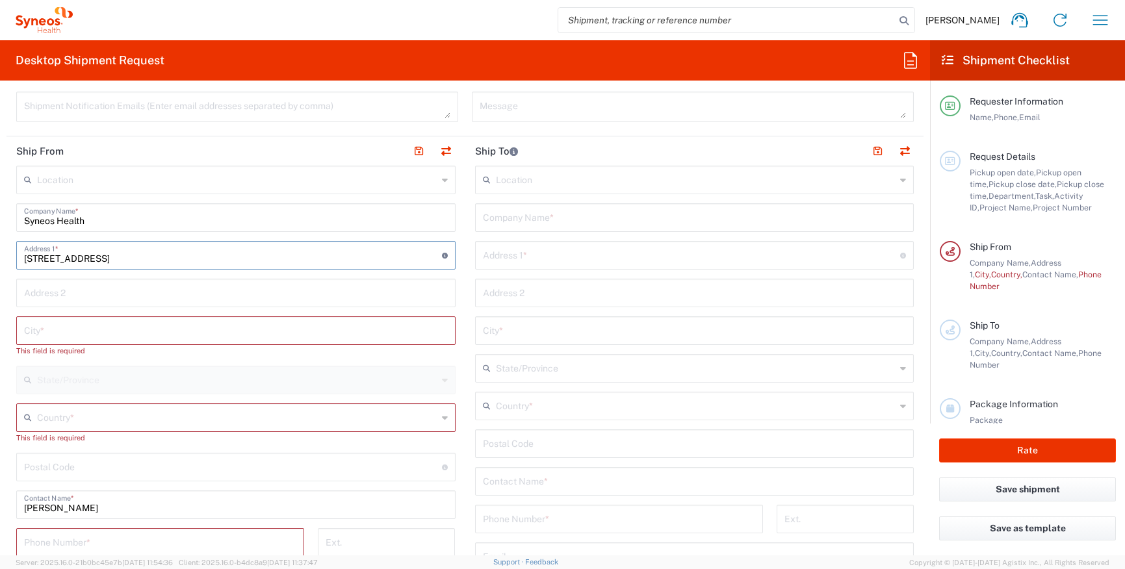
type input "[STREET_ADDRESS]"
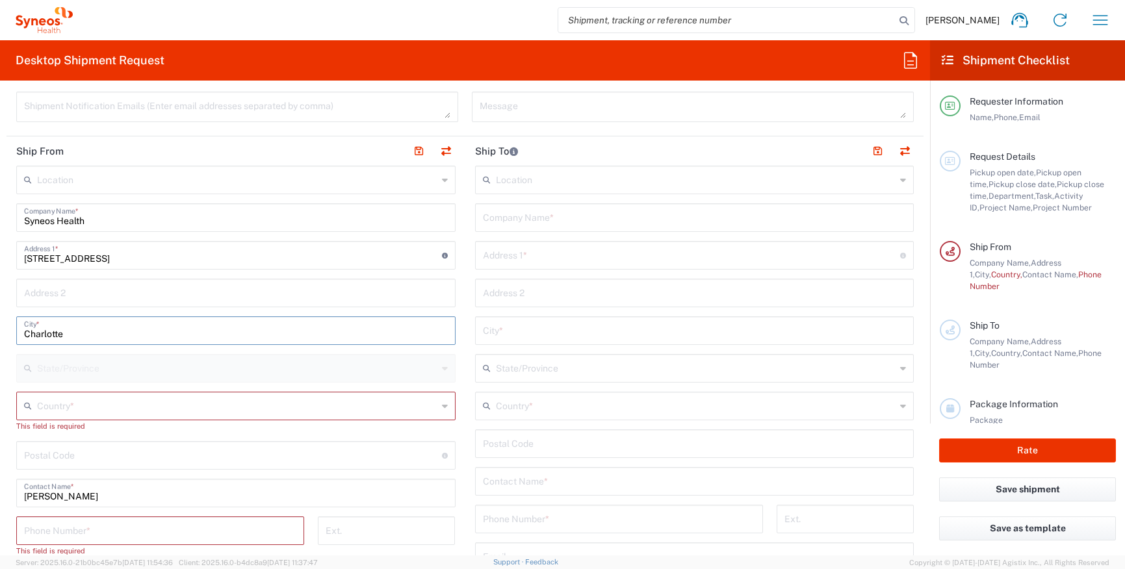
type input "Charlotte"
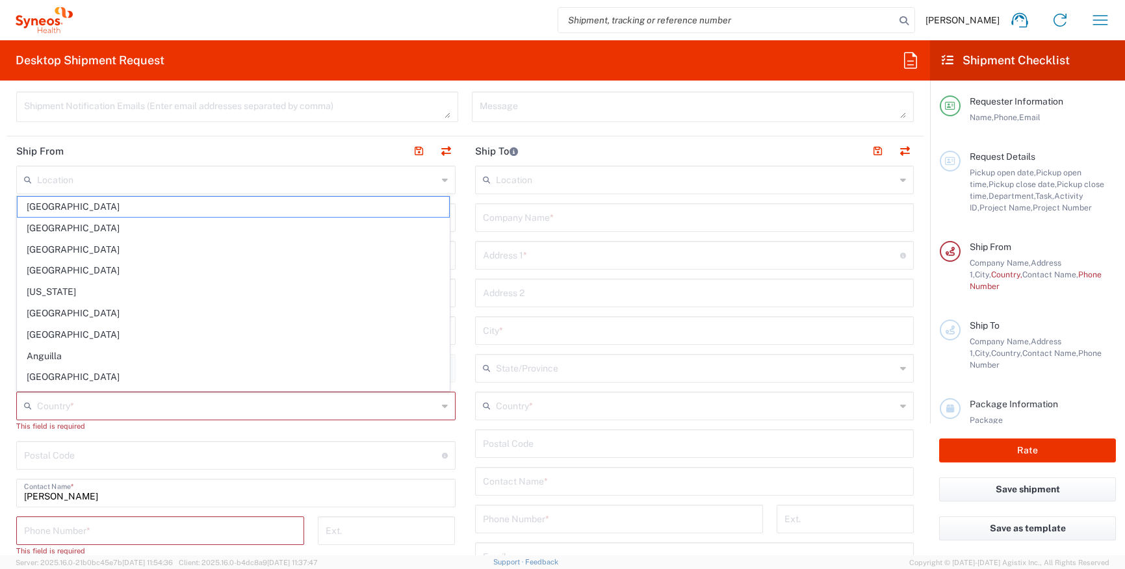
click at [448, 434] on div "Location [PERSON_NAME] LLC-[GEOGRAPHIC_DATA] [GEOGRAPHIC_DATA] [GEOGRAPHIC_DATA…" at bounding box center [235, 450] width 439 height 569
click at [212, 401] on input "text" at bounding box center [237, 405] width 400 height 23
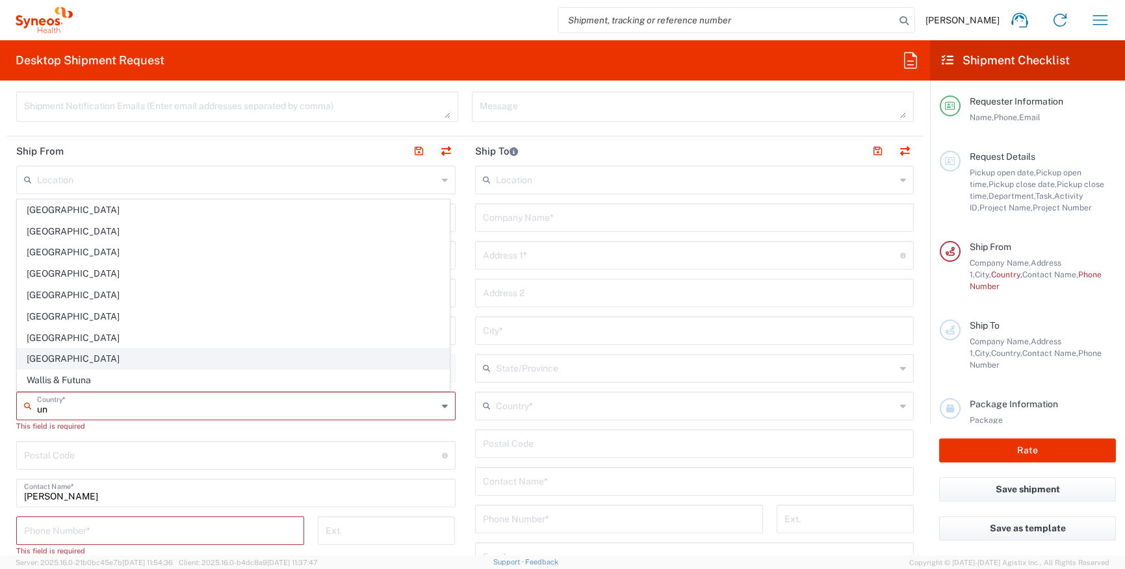
click at [190, 353] on span "[GEOGRAPHIC_DATA]" at bounding box center [233, 359] width 431 height 20
type input "[GEOGRAPHIC_DATA]"
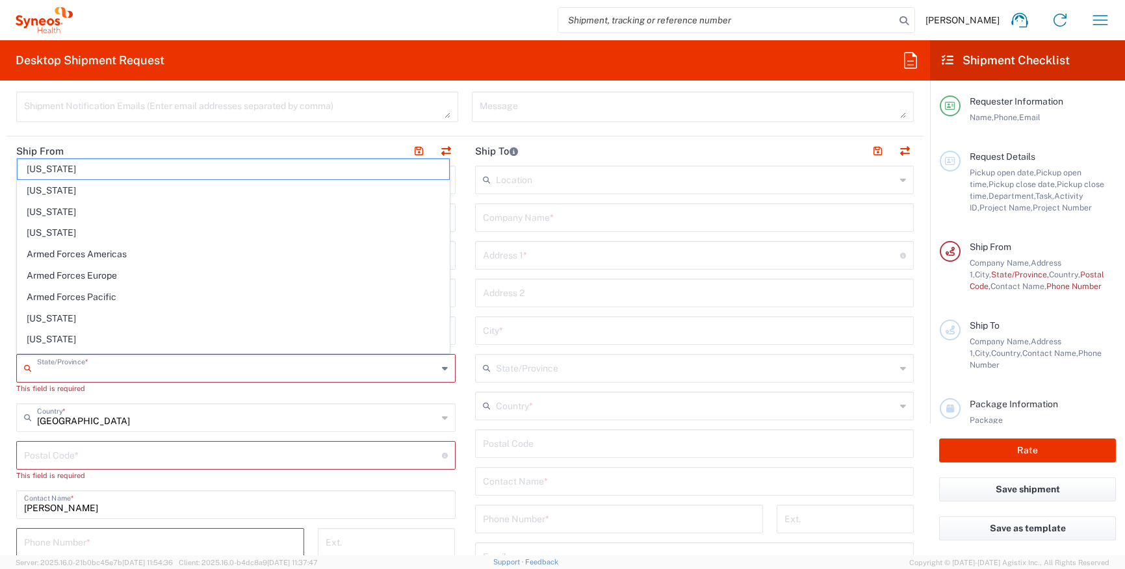
click at [190, 365] on input "text" at bounding box center [237, 367] width 400 height 23
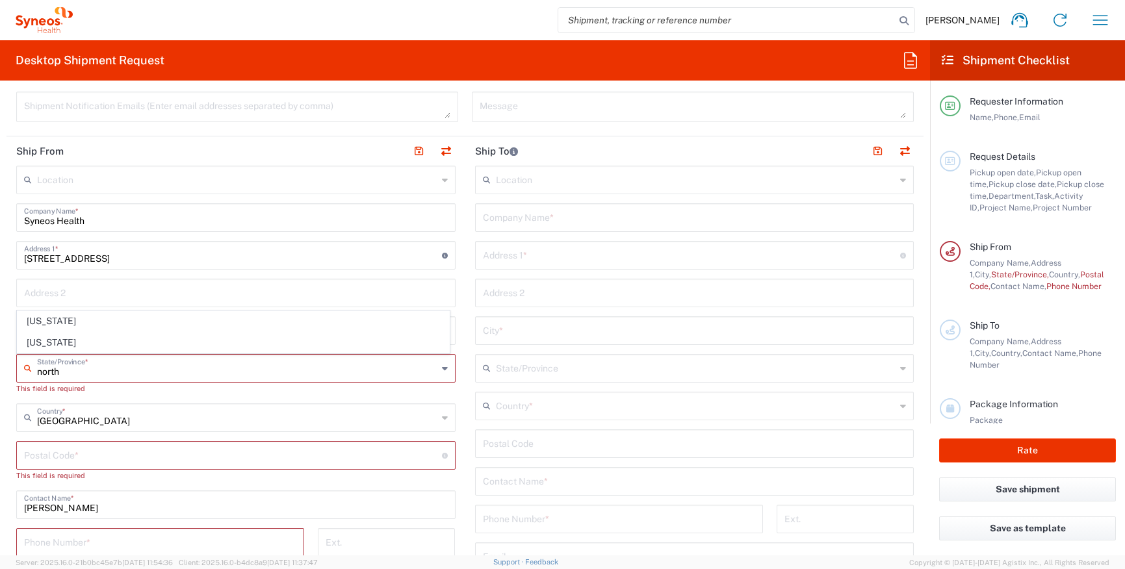
click at [116, 321] on span "[US_STATE]" at bounding box center [233, 321] width 431 height 20
type input "[US_STATE]"
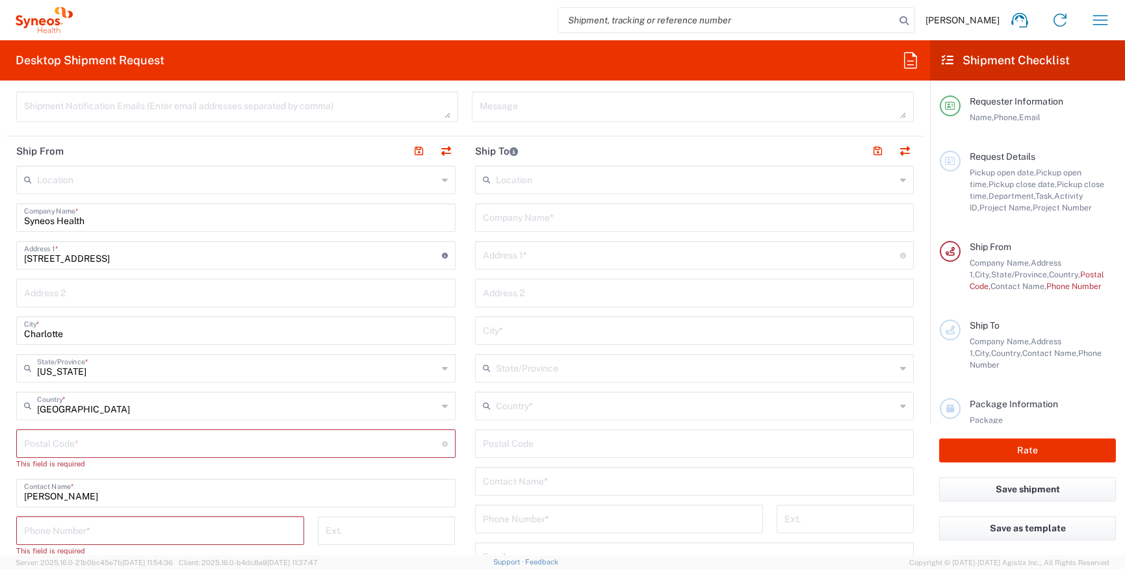
click at [153, 452] on input "undefined" at bounding box center [233, 442] width 418 height 23
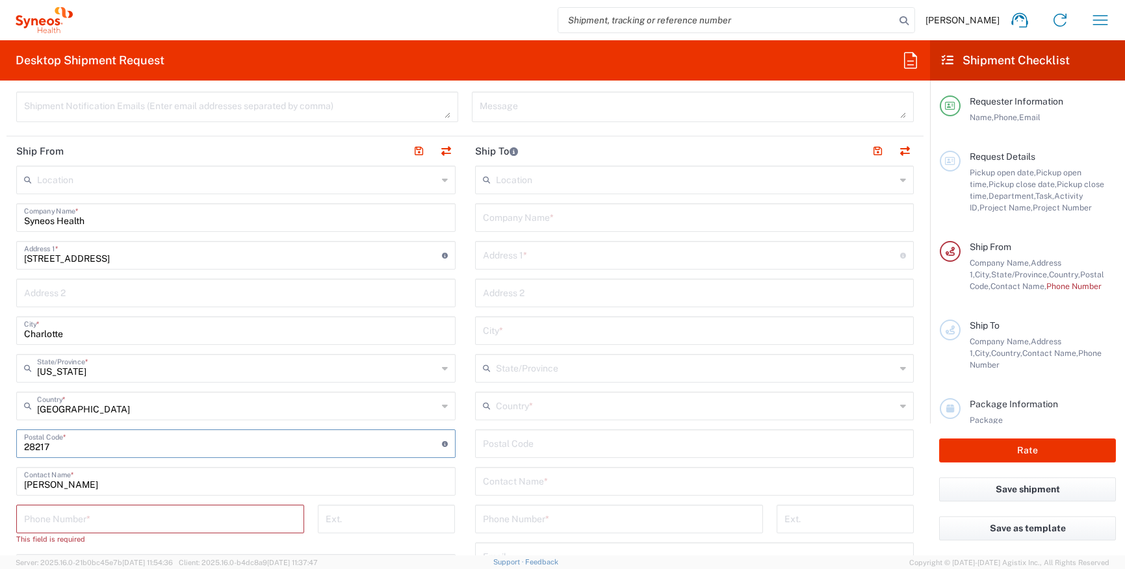
type input "28217"
click at [196, 518] on input "tel" at bounding box center [160, 518] width 272 height 23
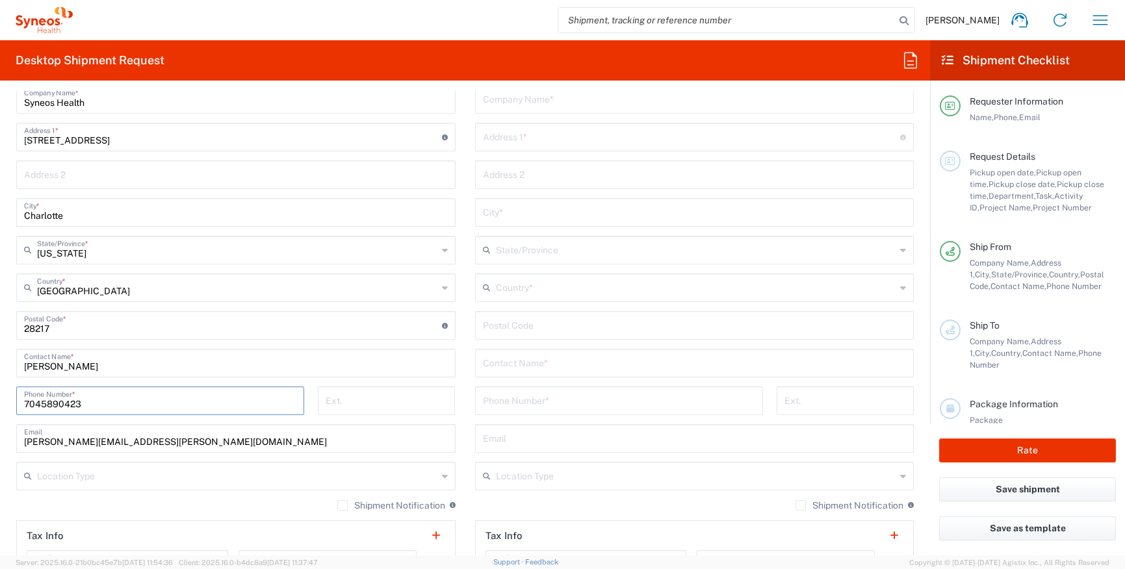
scroll to position [584, 0]
type input "7045890423"
click at [442, 479] on icon at bounding box center [445, 473] width 6 height 21
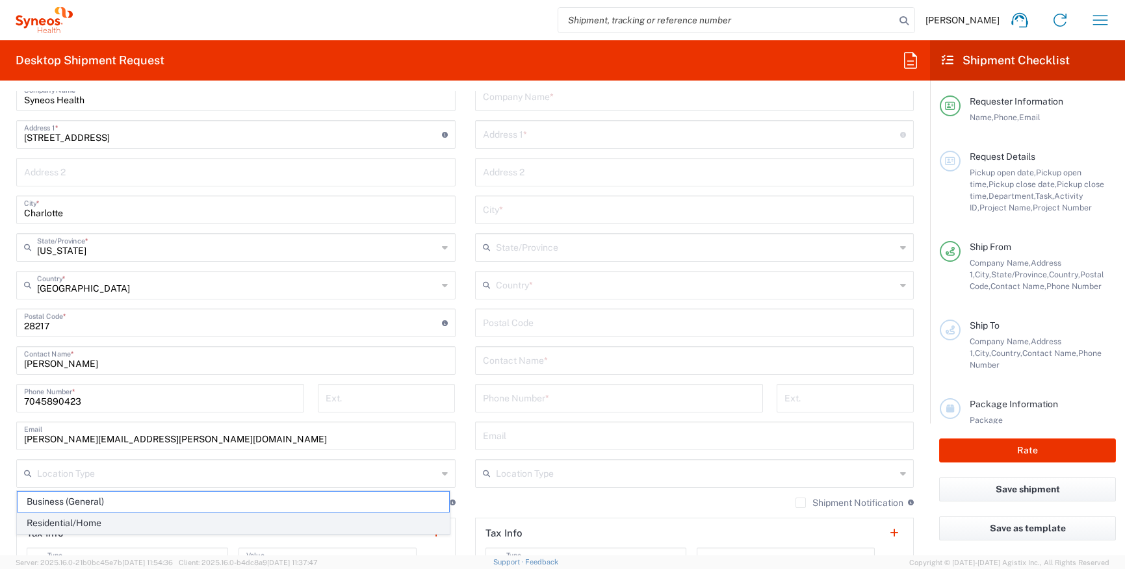
click at [299, 513] on span "Residential/Home" at bounding box center [233, 523] width 431 height 20
type input "Residential/Home"
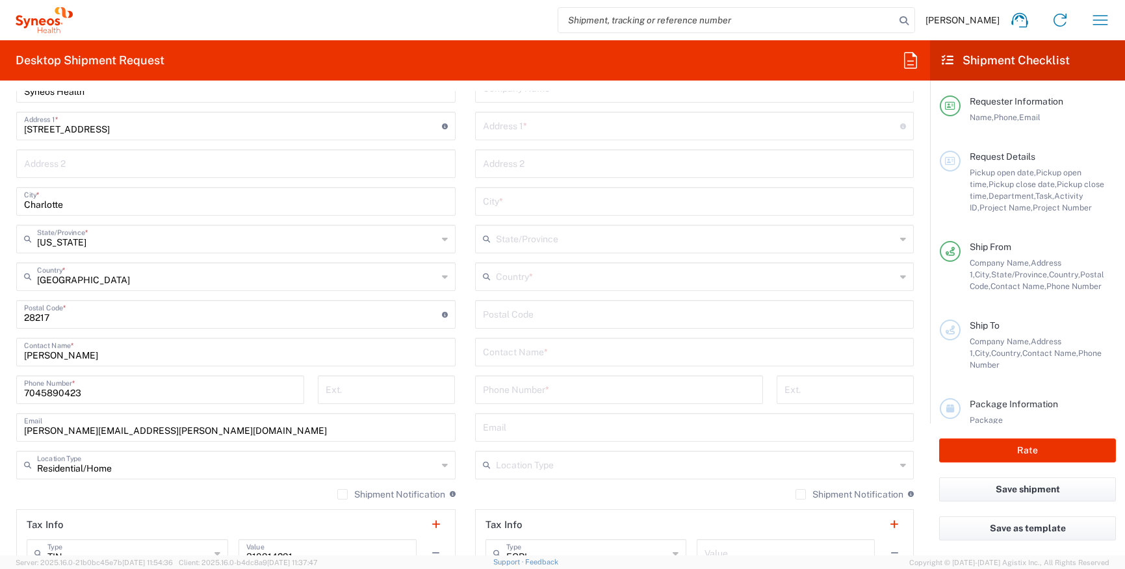
scroll to position [609, 0]
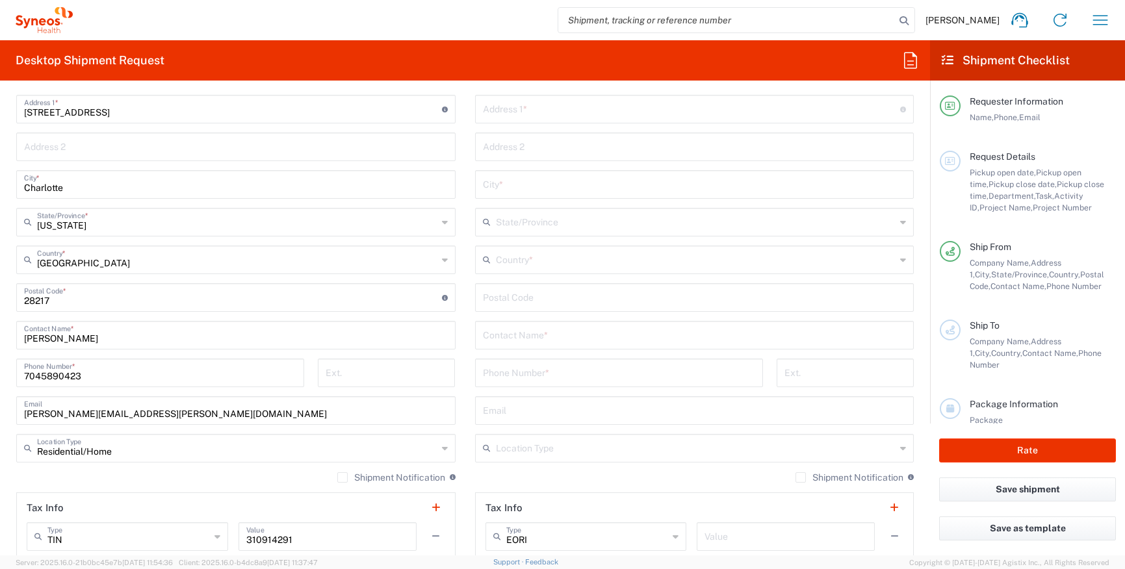
click at [340, 480] on label "Shipment Notification" at bounding box center [391, 477] width 108 height 10
click at [342, 478] on input "Shipment Notification" at bounding box center [342, 478] width 0 height 0
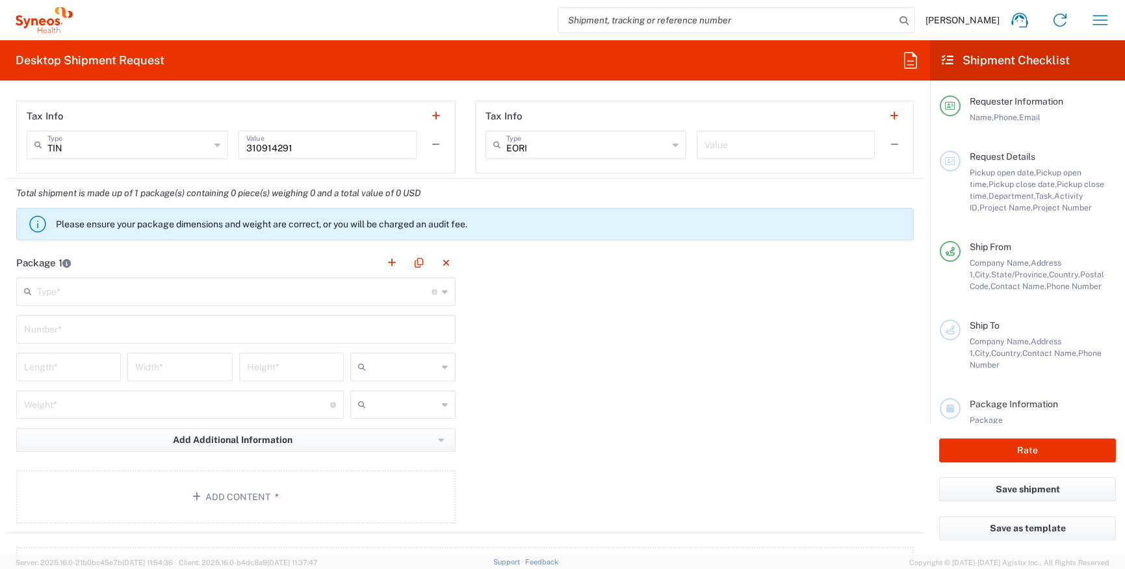
scroll to position [971, 0]
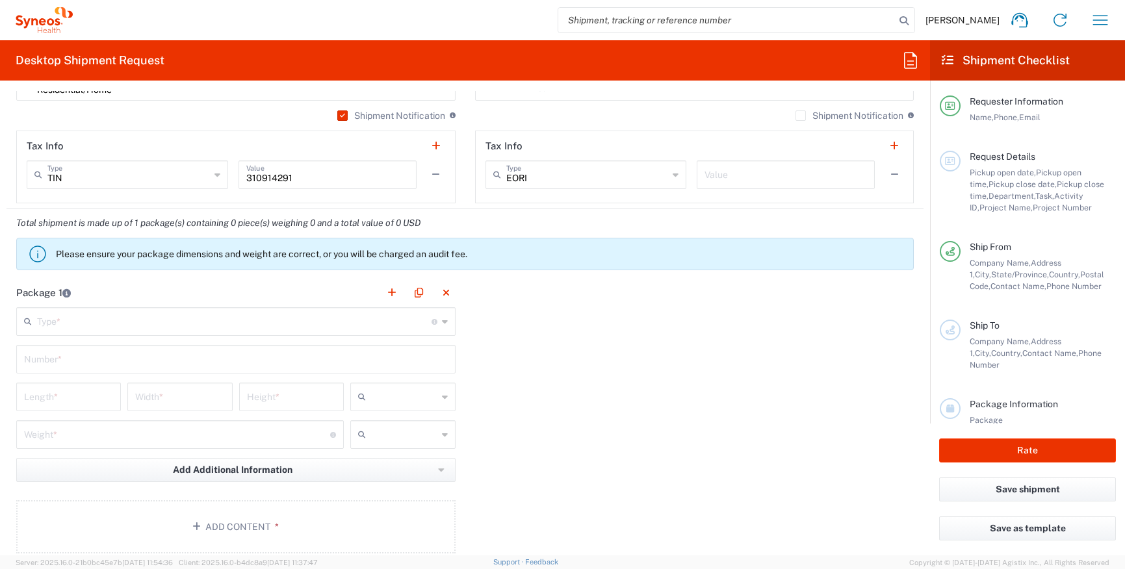
click at [442, 324] on icon at bounding box center [445, 321] width 6 height 21
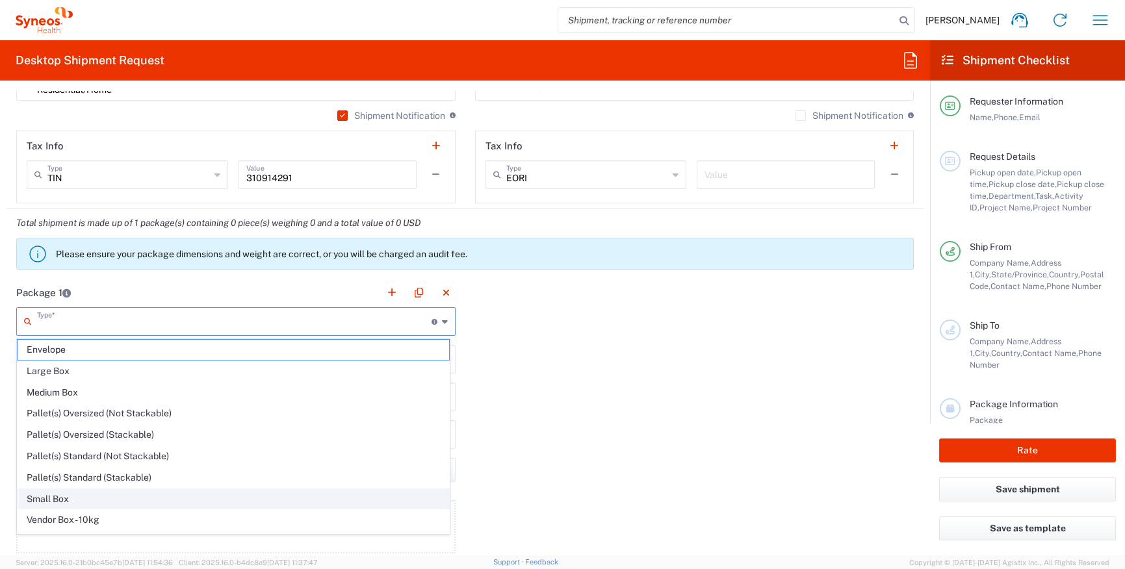
click at [364, 493] on span "Small Box" at bounding box center [233, 499] width 431 height 20
type input "Small Box"
type input "12.25"
type input "11"
type input "1.5"
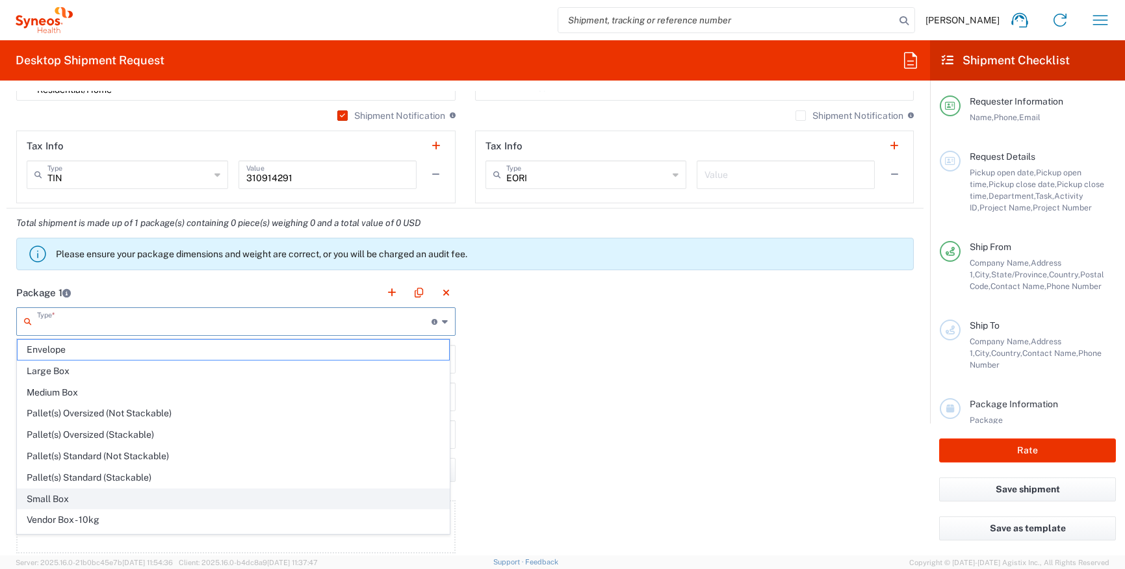
type input "in"
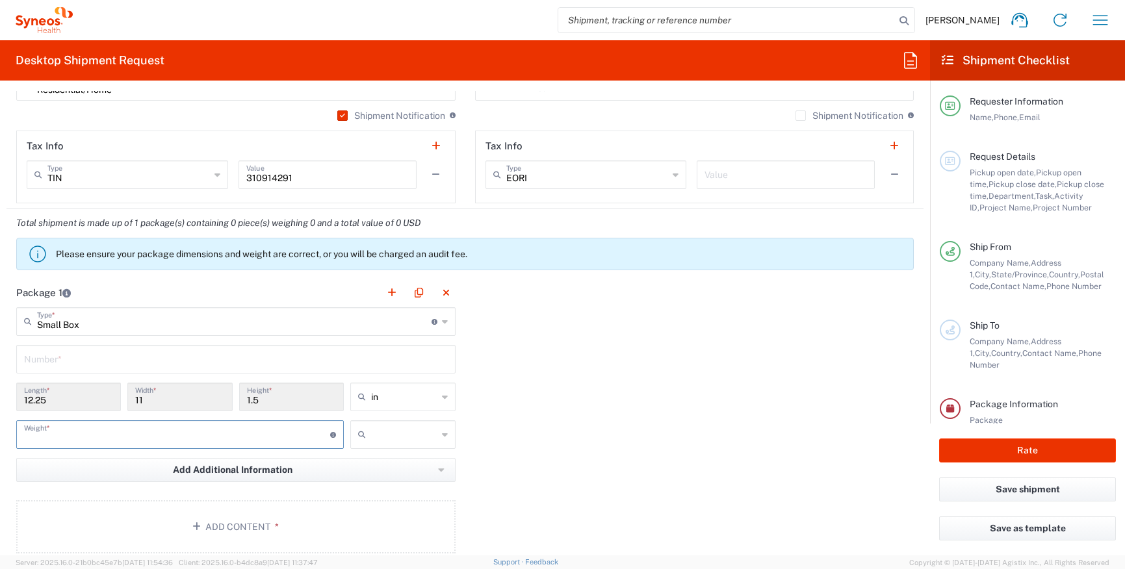
click at [283, 436] on input "number" at bounding box center [177, 433] width 306 height 23
click at [540, 459] on div "Package 1 Small Box Type * Material used to package goods Envelope Large Box Me…" at bounding box center [464, 420] width 917 height 285
click at [115, 427] on input "number" at bounding box center [177, 433] width 306 height 23
type input "2"
click at [400, 441] on input "text" at bounding box center [404, 434] width 66 height 21
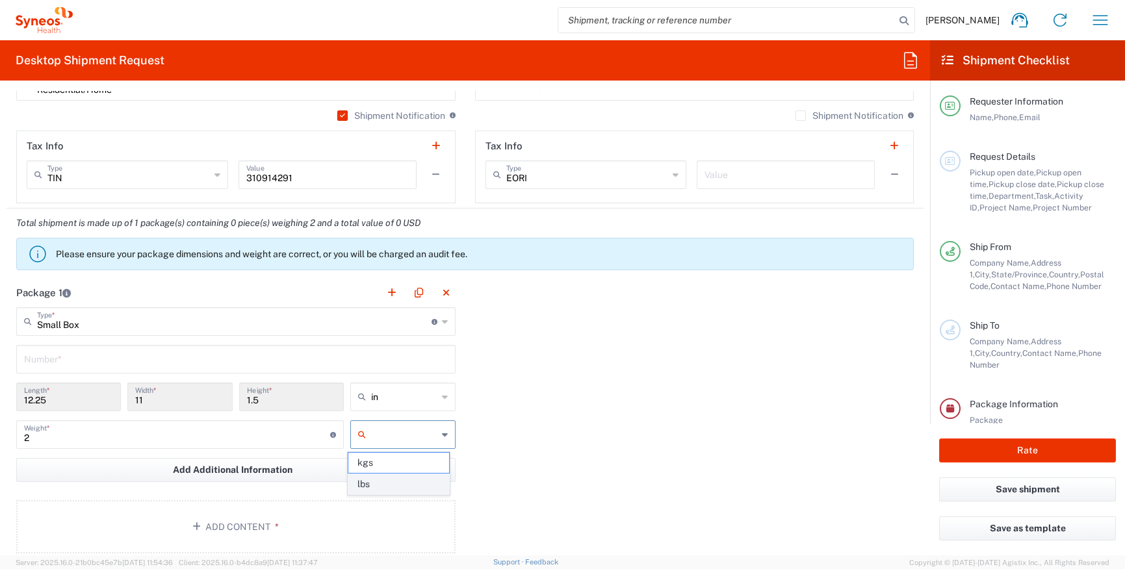
click at [398, 489] on span "lbs" at bounding box center [398, 484] width 101 height 20
type input "lbs"
click at [600, 478] on div "Package 1 Small Box Type * Material used to package goods Envelope Large Box Me…" at bounding box center [464, 420] width 917 height 285
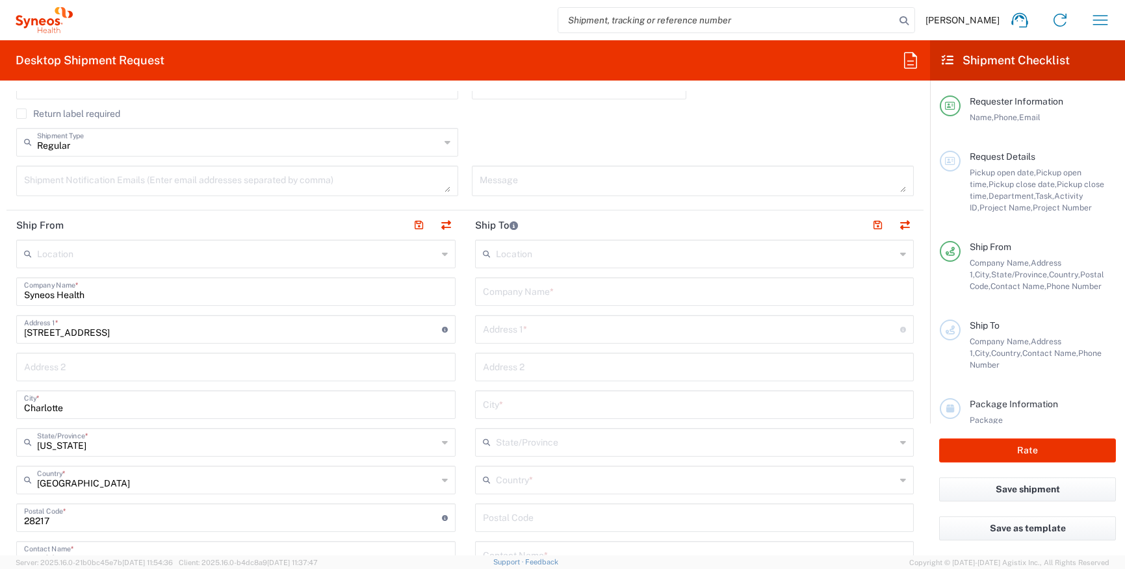
scroll to position [338, 0]
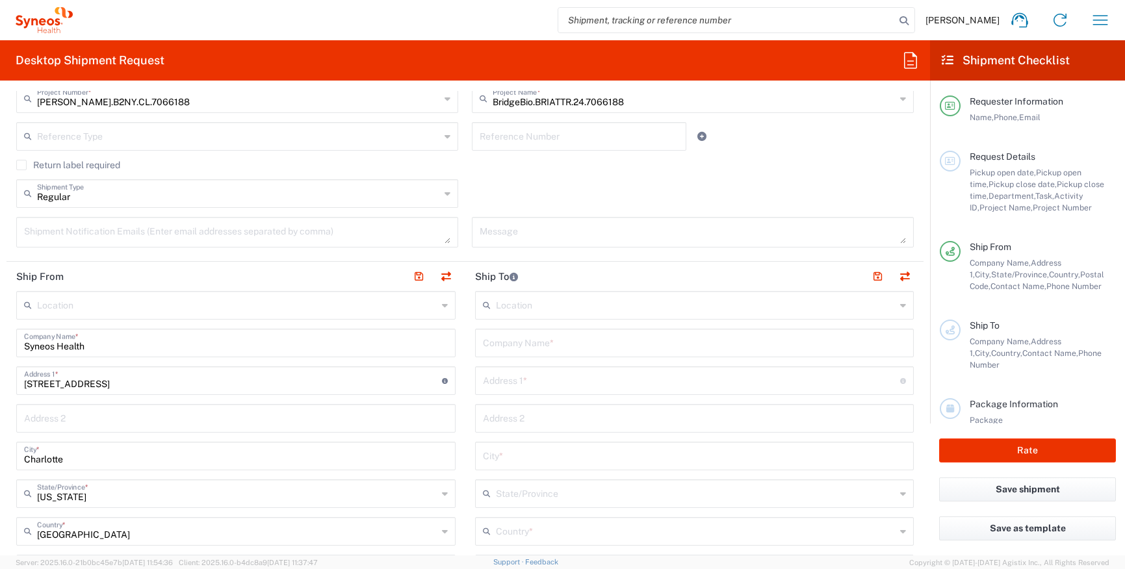
click at [544, 343] on input "text" at bounding box center [695, 342] width 424 height 23
type input "Syneos Health"
paste input "1402 Range ave"
type input "1402 Range ave"
click at [520, 423] on input "text" at bounding box center [695, 417] width 424 height 23
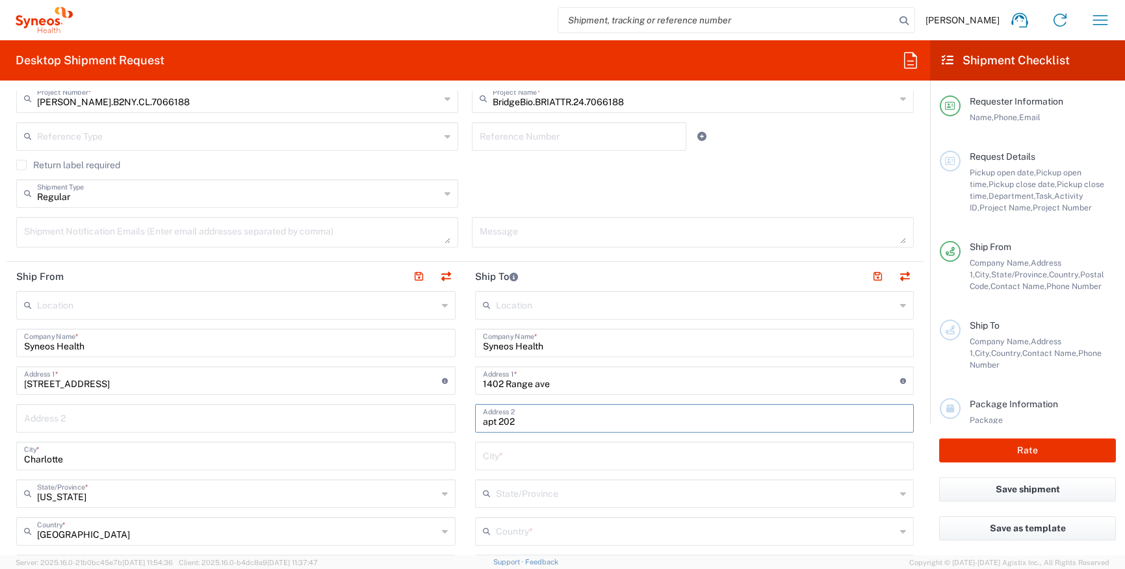
type input "apt 202"
click at [574, 461] on input "text" at bounding box center [695, 455] width 424 height 23
type input "Santa [PERSON_NAME]"
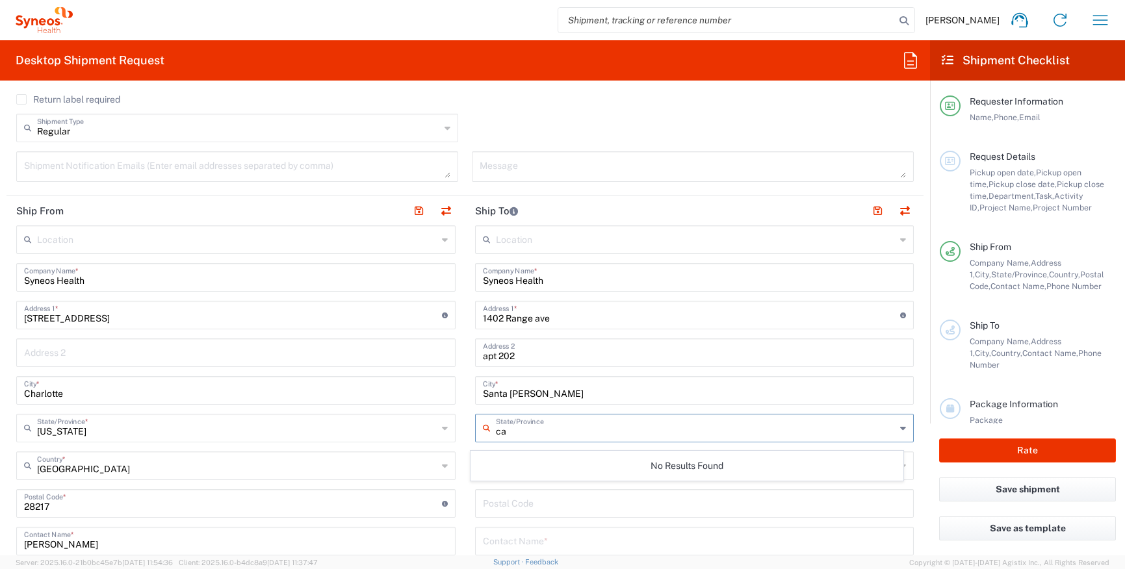
scroll to position [422, 0]
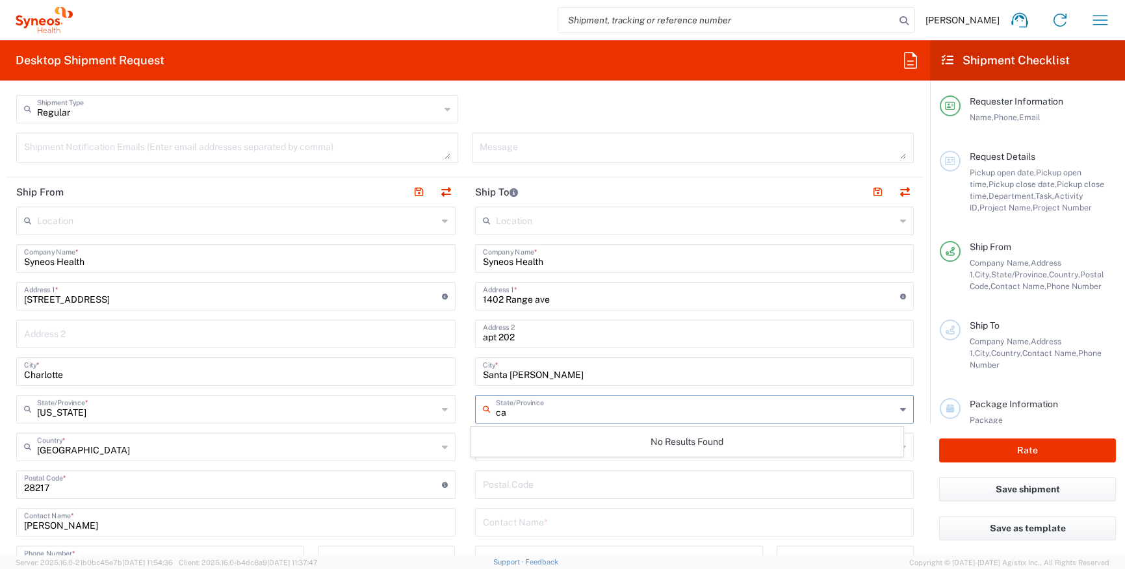
type input "c"
click at [907, 402] on main "Location [PERSON_NAME] LLC-[GEOGRAPHIC_DATA] [GEOGRAPHIC_DATA] [GEOGRAPHIC_DATA…" at bounding box center [694, 480] width 459 height 546
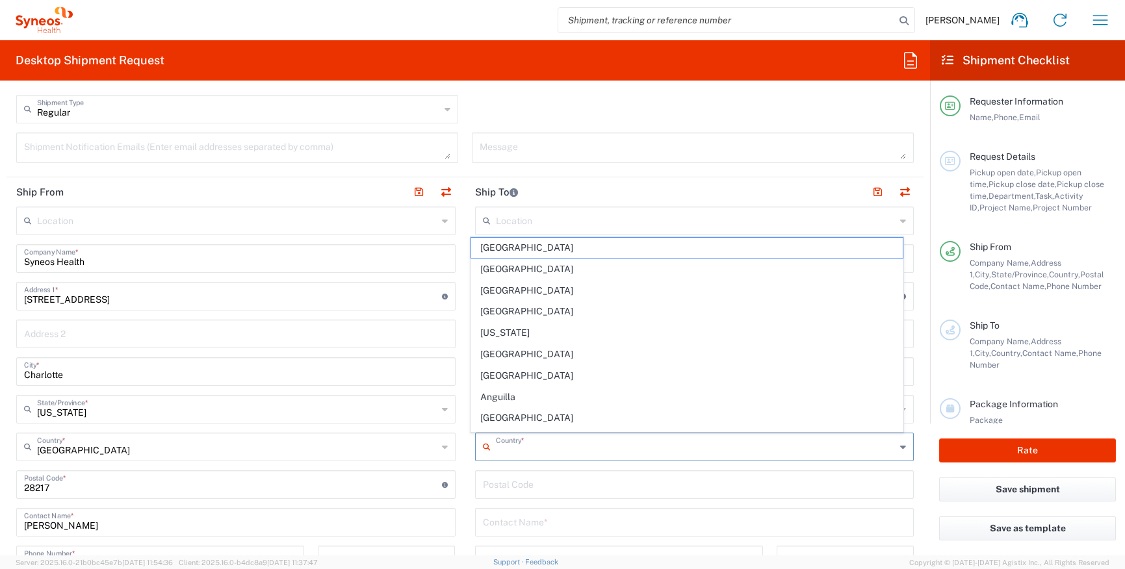
click at [819, 449] on input "text" at bounding box center [696, 446] width 400 height 23
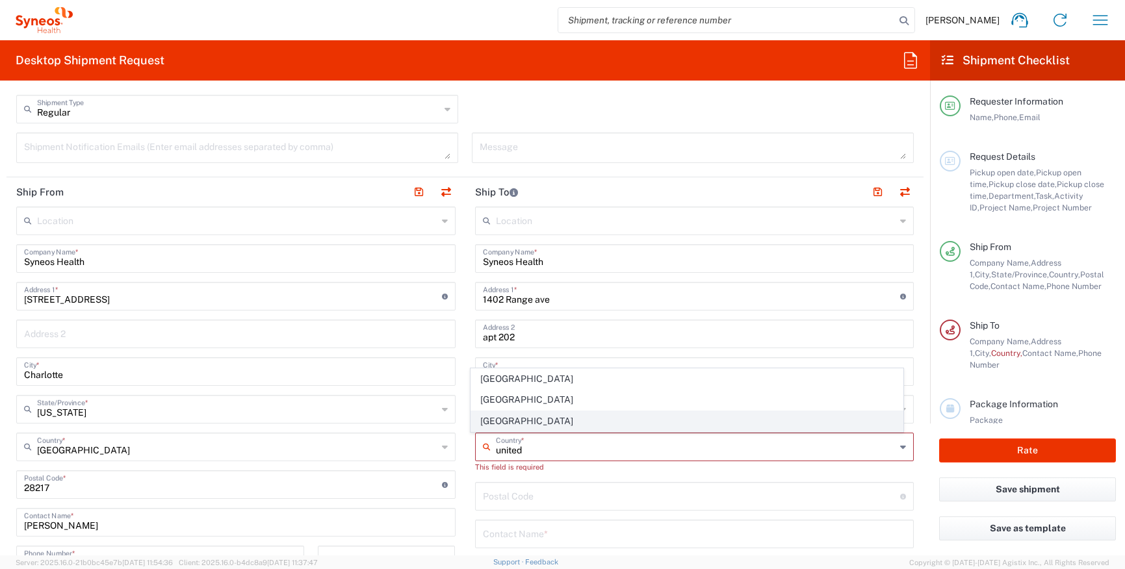
click at [597, 424] on span "[GEOGRAPHIC_DATA]" at bounding box center [686, 421] width 431 height 20
type input "[GEOGRAPHIC_DATA]"
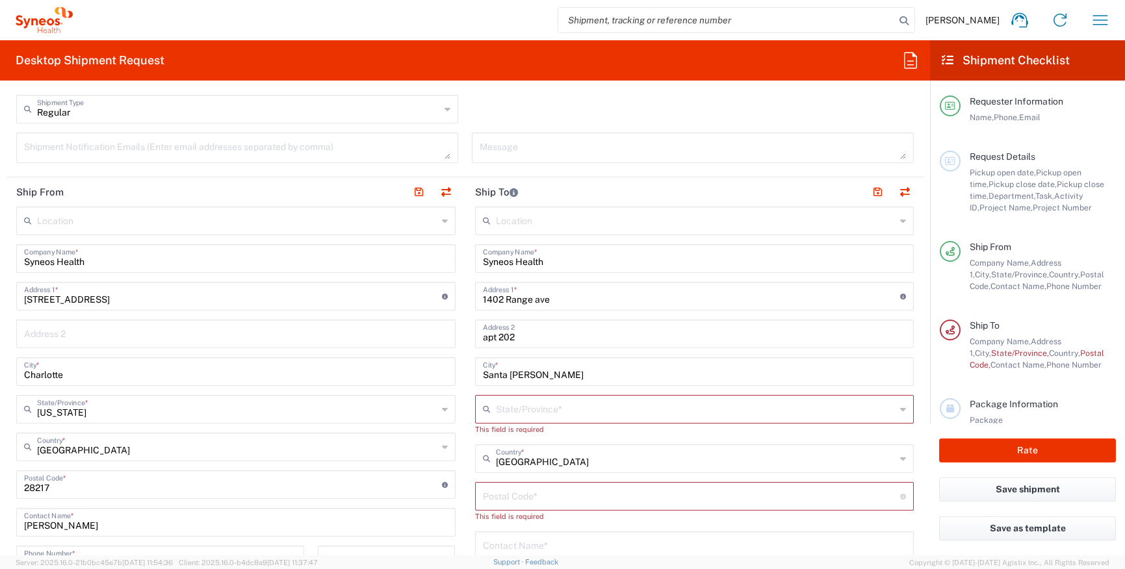
click at [569, 406] on input "text" at bounding box center [696, 408] width 400 height 23
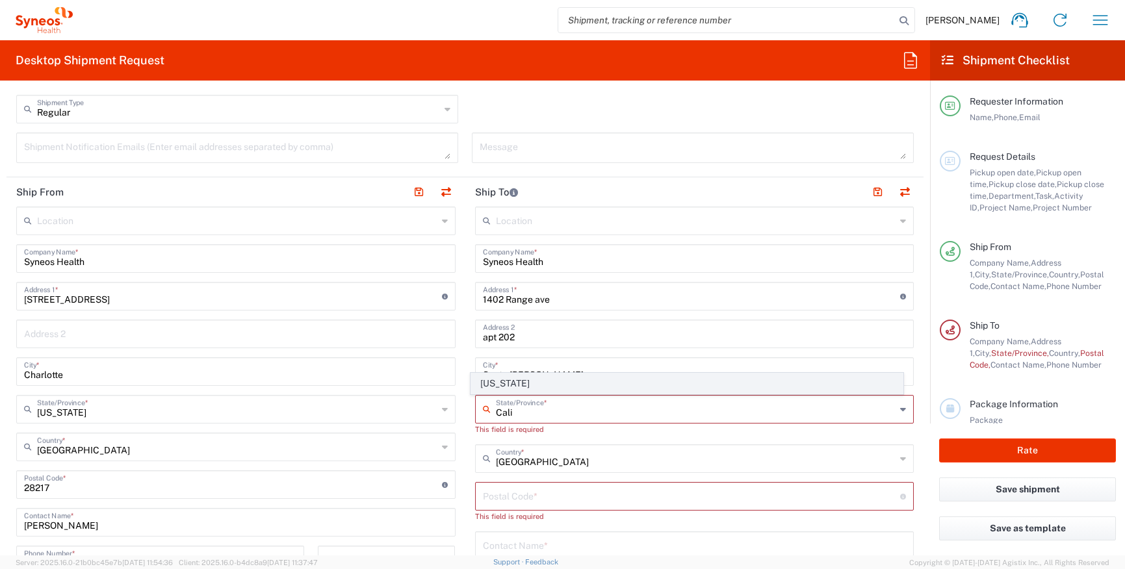
click at [574, 374] on span "[US_STATE]" at bounding box center [686, 384] width 431 height 20
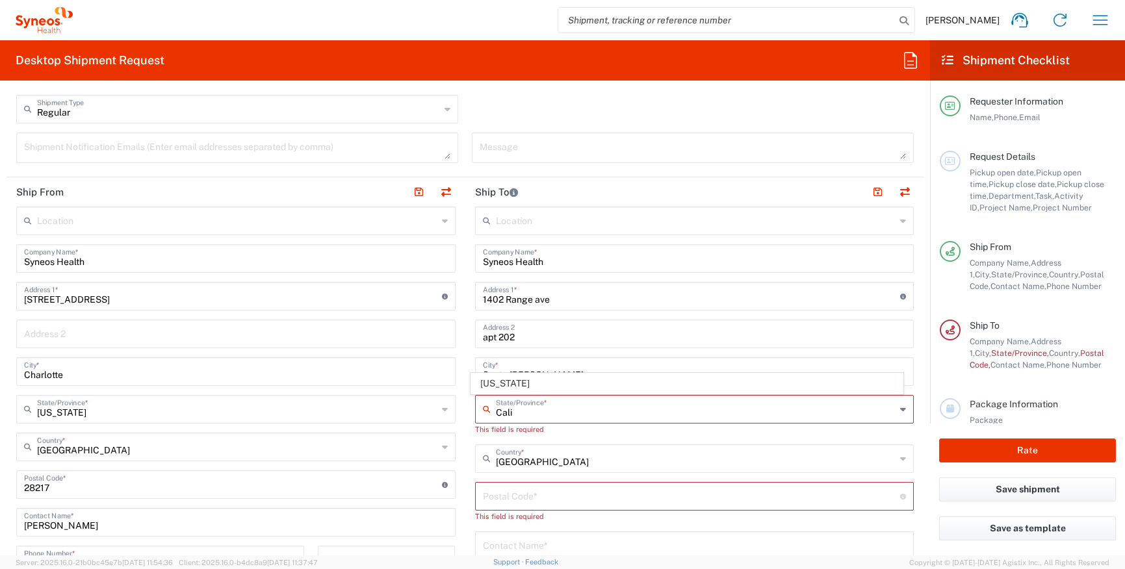
type input "[US_STATE]"
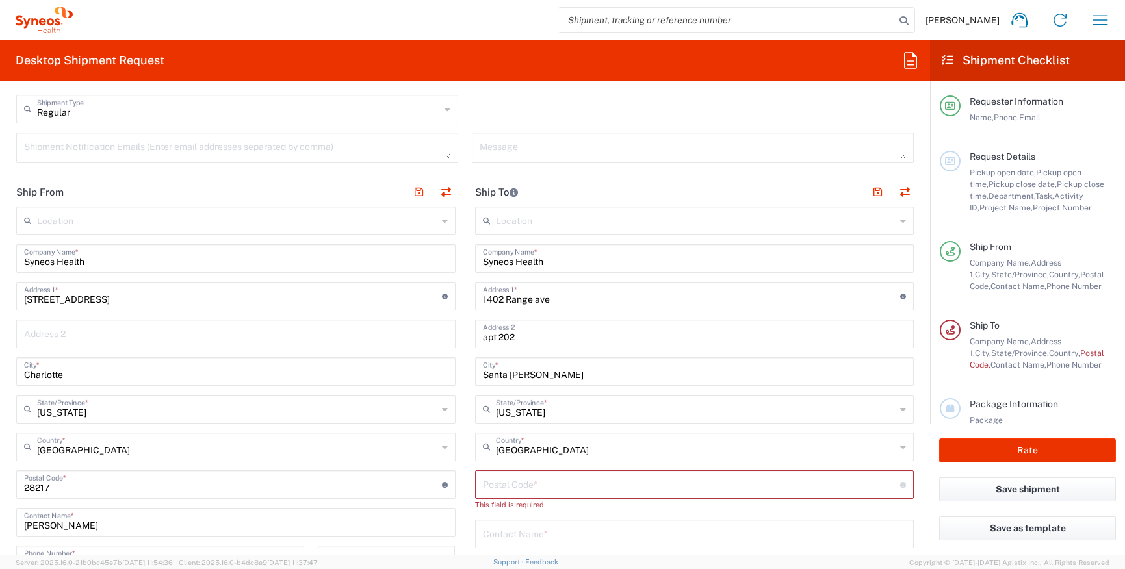
click at [591, 489] on input "undefined" at bounding box center [692, 483] width 418 height 23
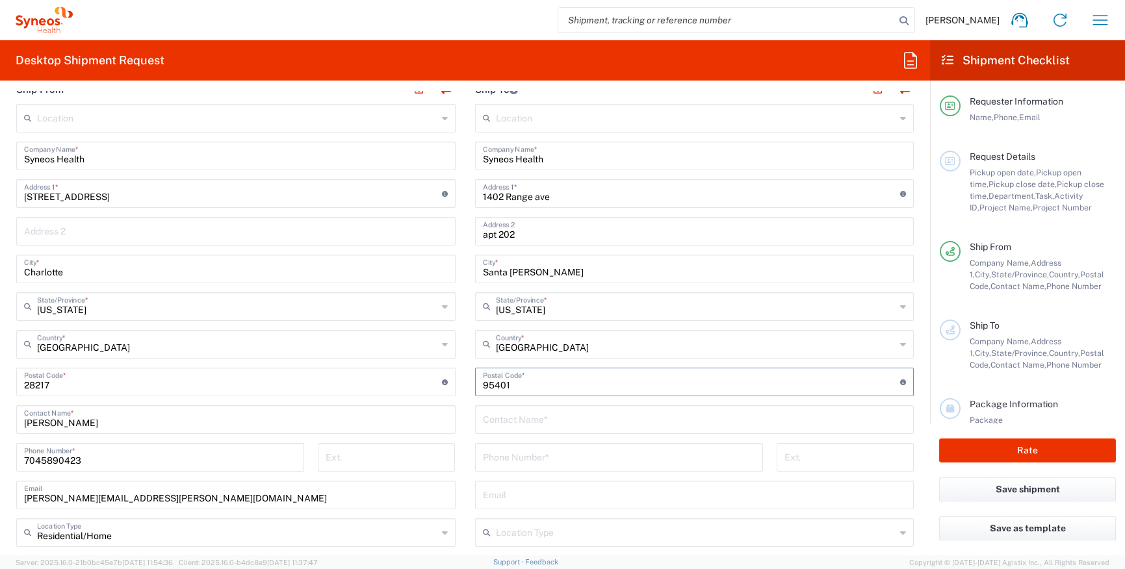
scroll to position [539, 0]
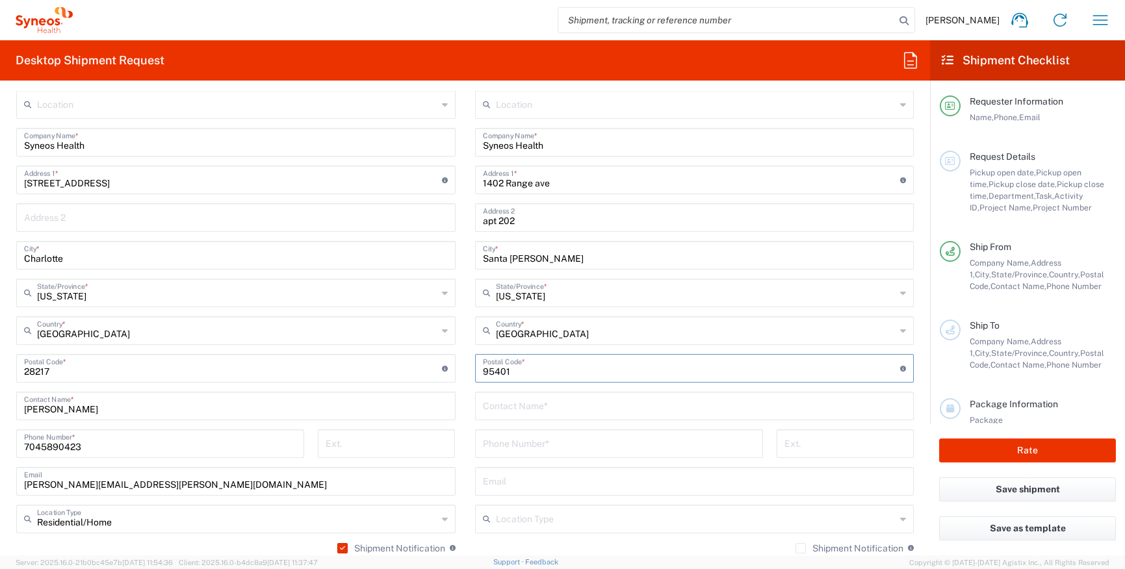
type input "95401"
click at [512, 408] on input "text" at bounding box center [695, 405] width 424 height 23
type input "[PERSON_NAME]"
click at [563, 453] on input "tel" at bounding box center [619, 442] width 272 height 23
paste input "[PHONE_NUMBER]"
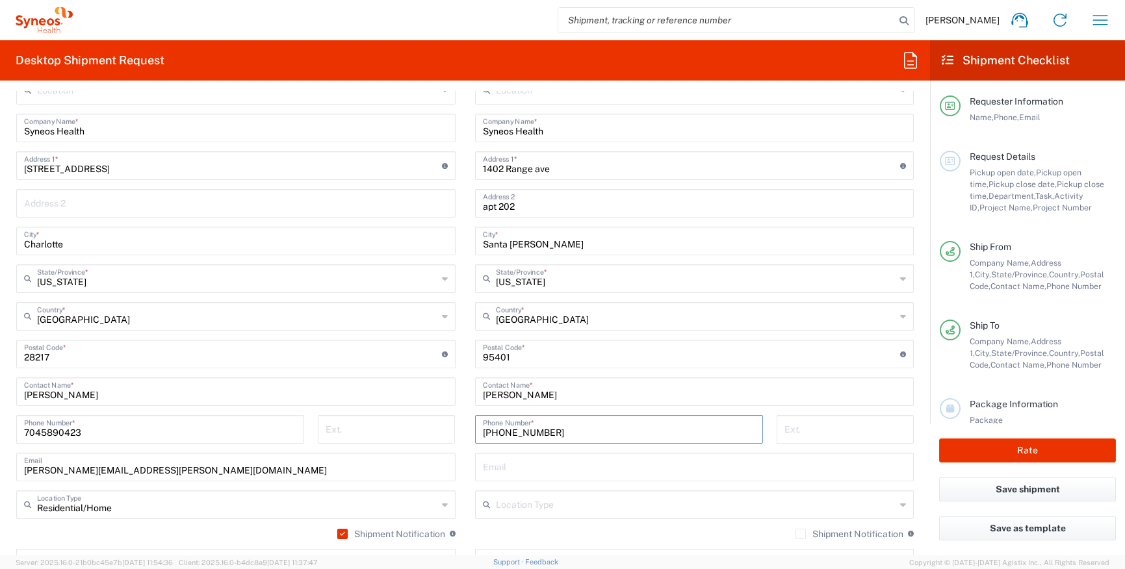
scroll to position [556, 0]
type input "[PHONE_NUMBER]"
click at [608, 463] on input "text" at bounding box center [695, 463] width 424 height 23
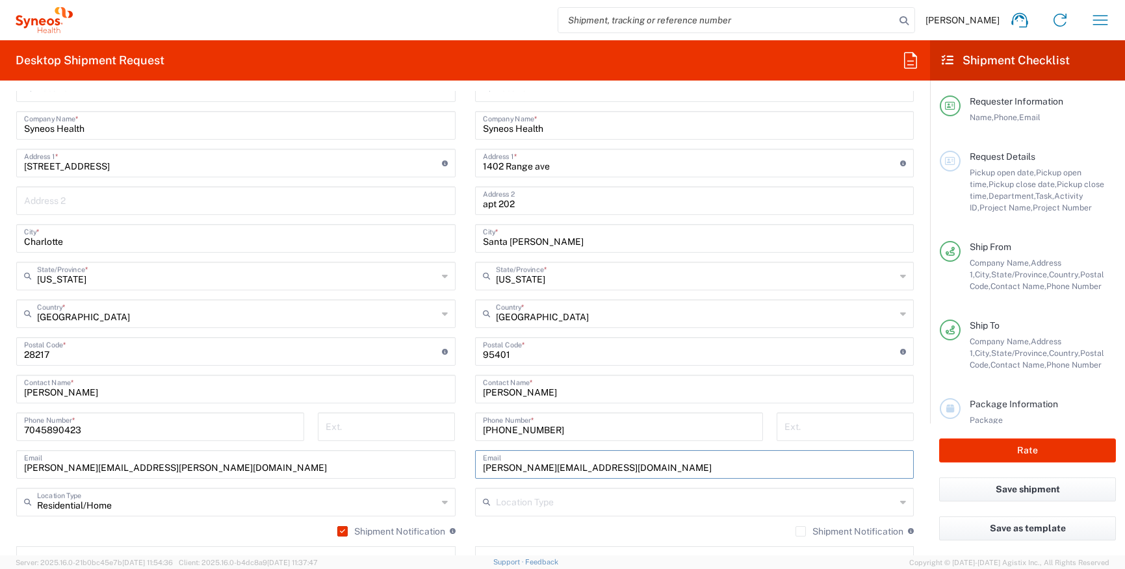
type input "[PERSON_NAME][EMAIL_ADDRESS][DOMAIN_NAME]"
click at [900, 500] on icon at bounding box center [903, 502] width 6 height 21
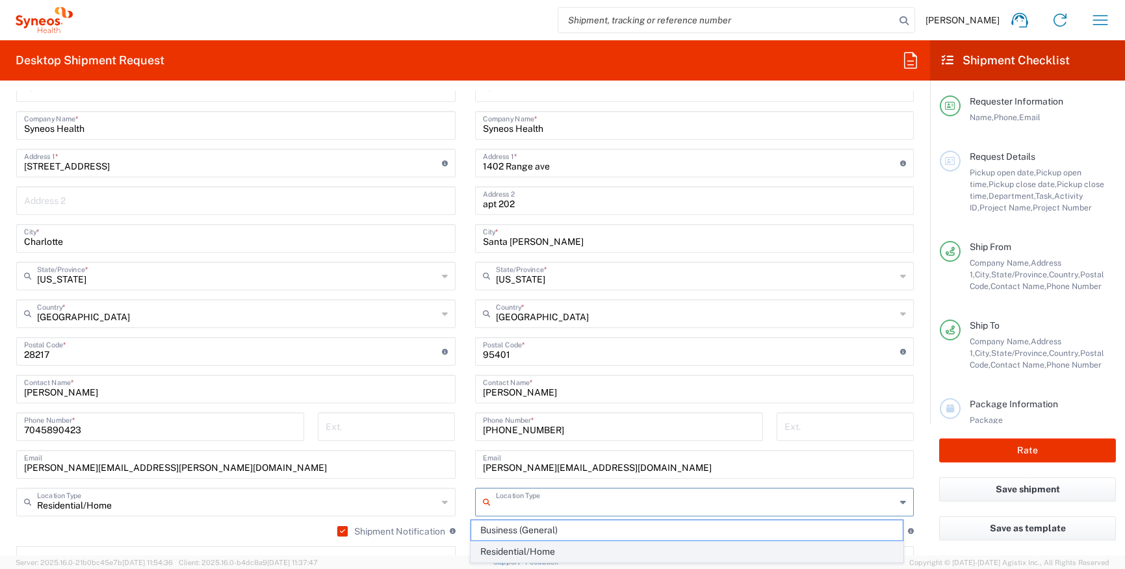
click at [670, 557] on span "Residential/Home" at bounding box center [686, 552] width 431 height 20
type input "Residential/Home"
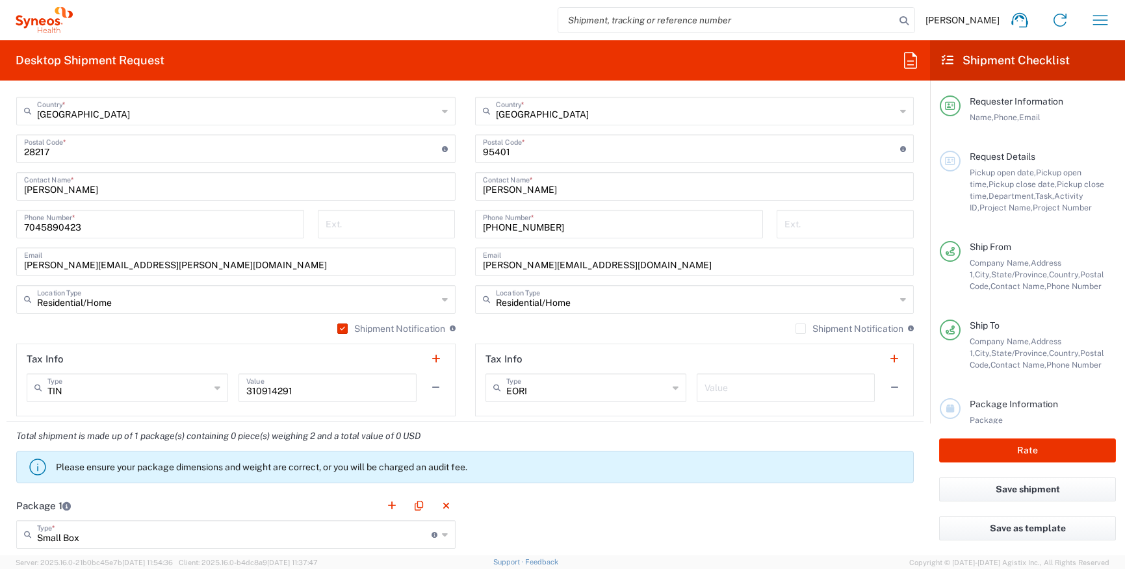
scroll to position [761, 0]
click at [795, 329] on label "Shipment Notification" at bounding box center [849, 326] width 108 height 10
click at [800, 326] on input "Shipment Notification" at bounding box center [800, 326] width 0 height 0
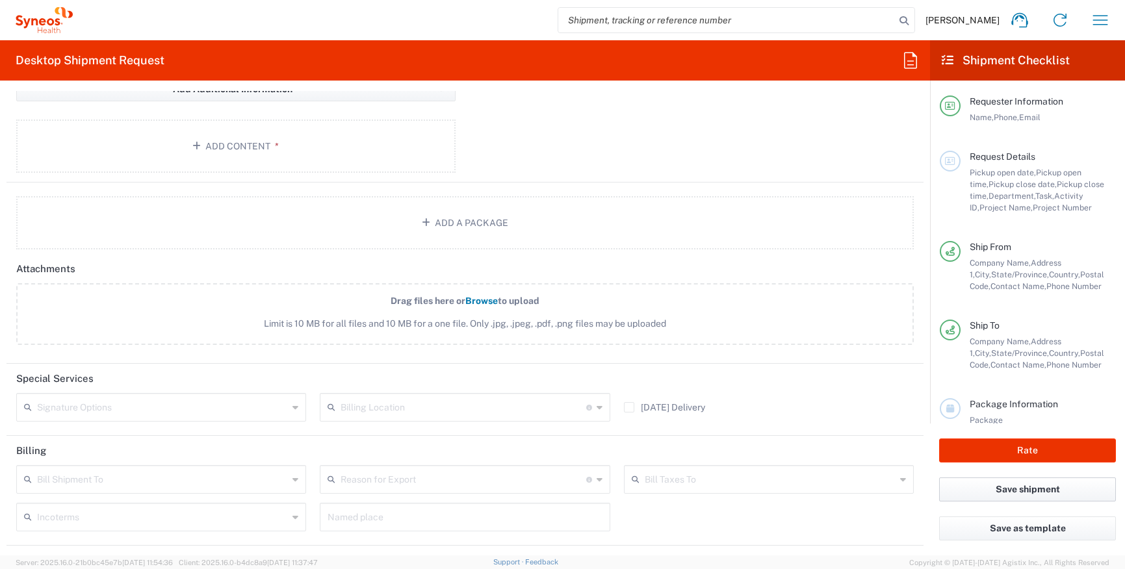
click at [1026, 496] on button "Save shipment" at bounding box center [1027, 490] width 177 height 24
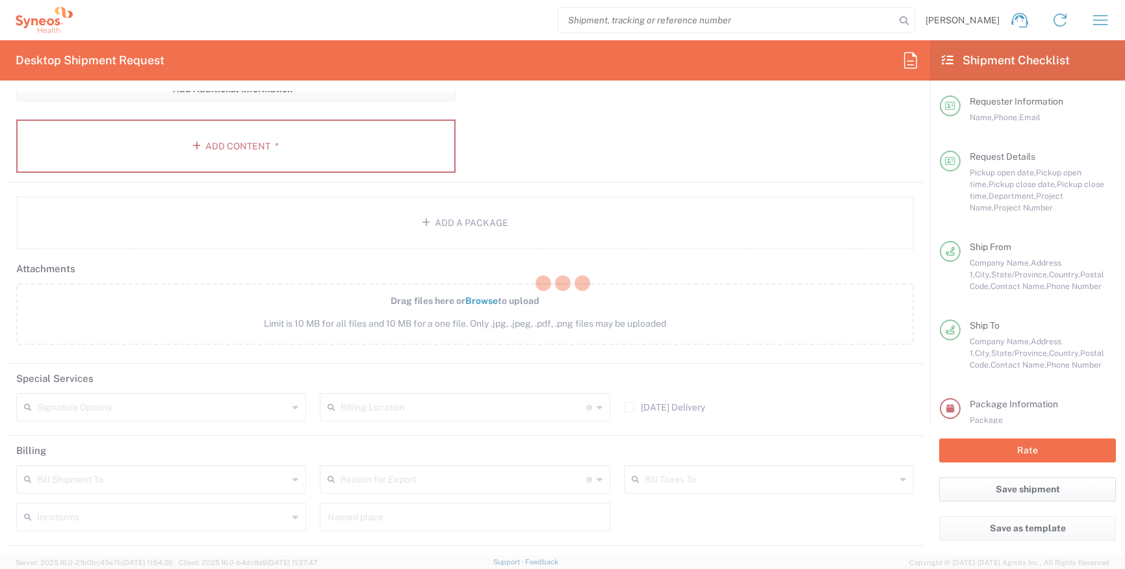
type input "[PERSON_NAME].B2NY.CL.7066188"
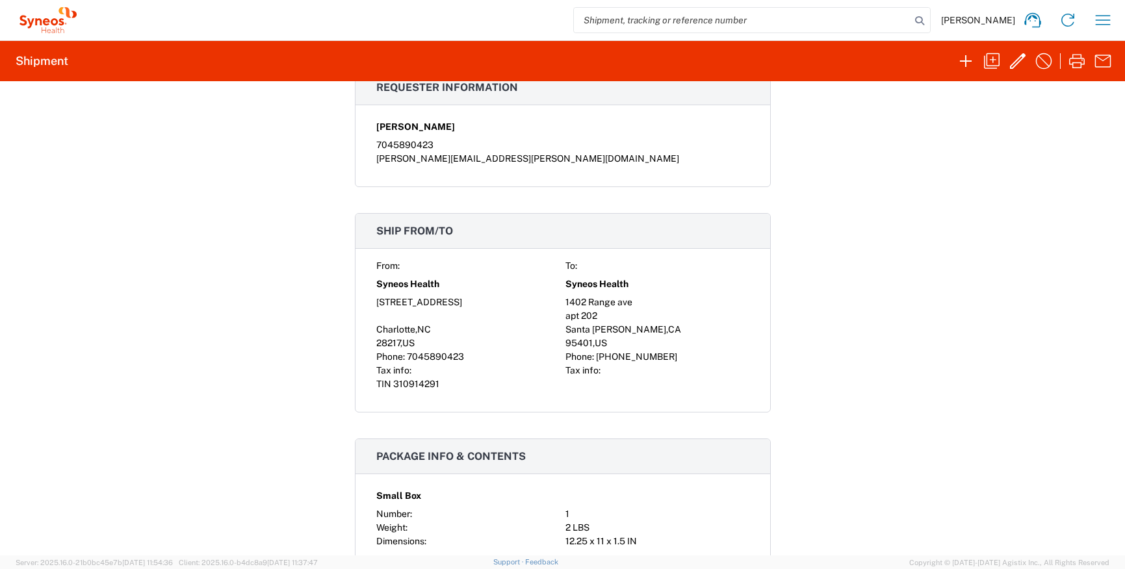
scroll to position [446, 0]
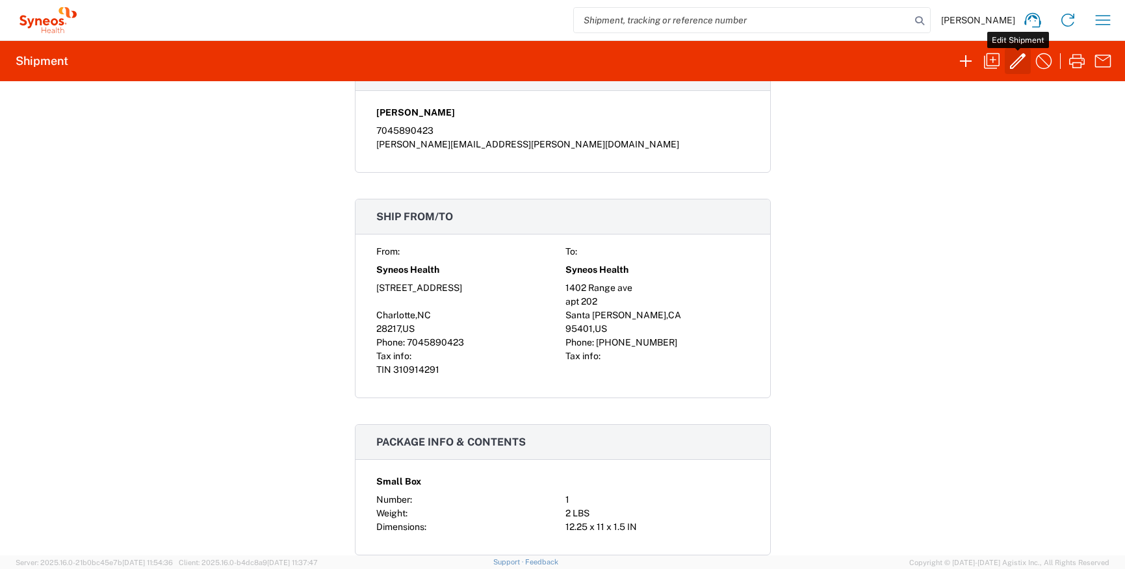
click at [1020, 69] on icon "button" at bounding box center [1017, 61] width 21 height 21
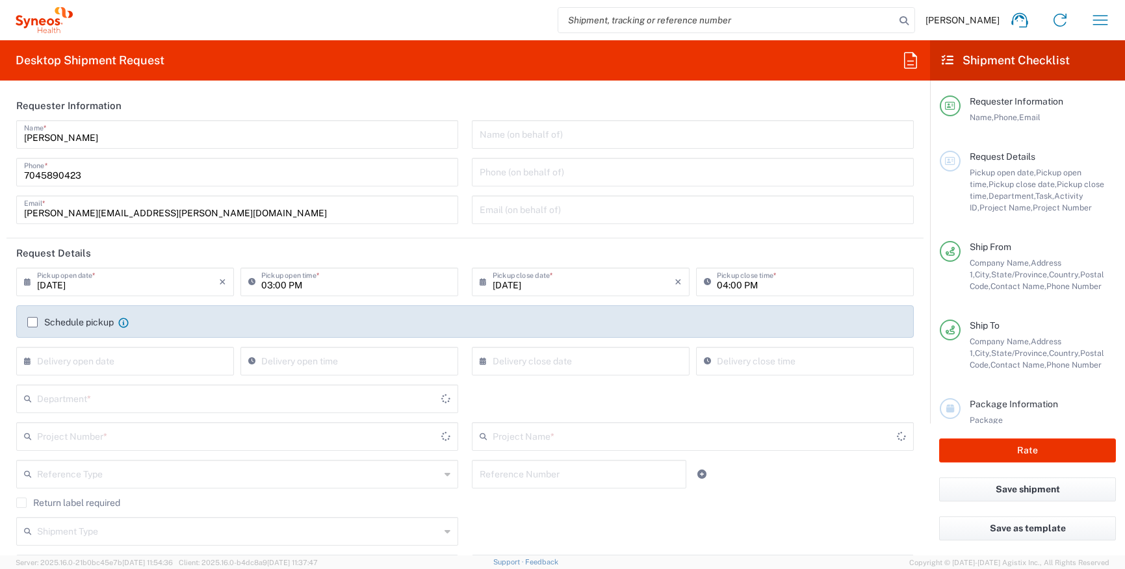
type input "[US_STATE]"
type input "[PERSON_NAME].B2NY.CL.7066188"
type input "BridgeBio.BRIATTR.24.7066188"
type input "6177"
